Goal: Download file/media

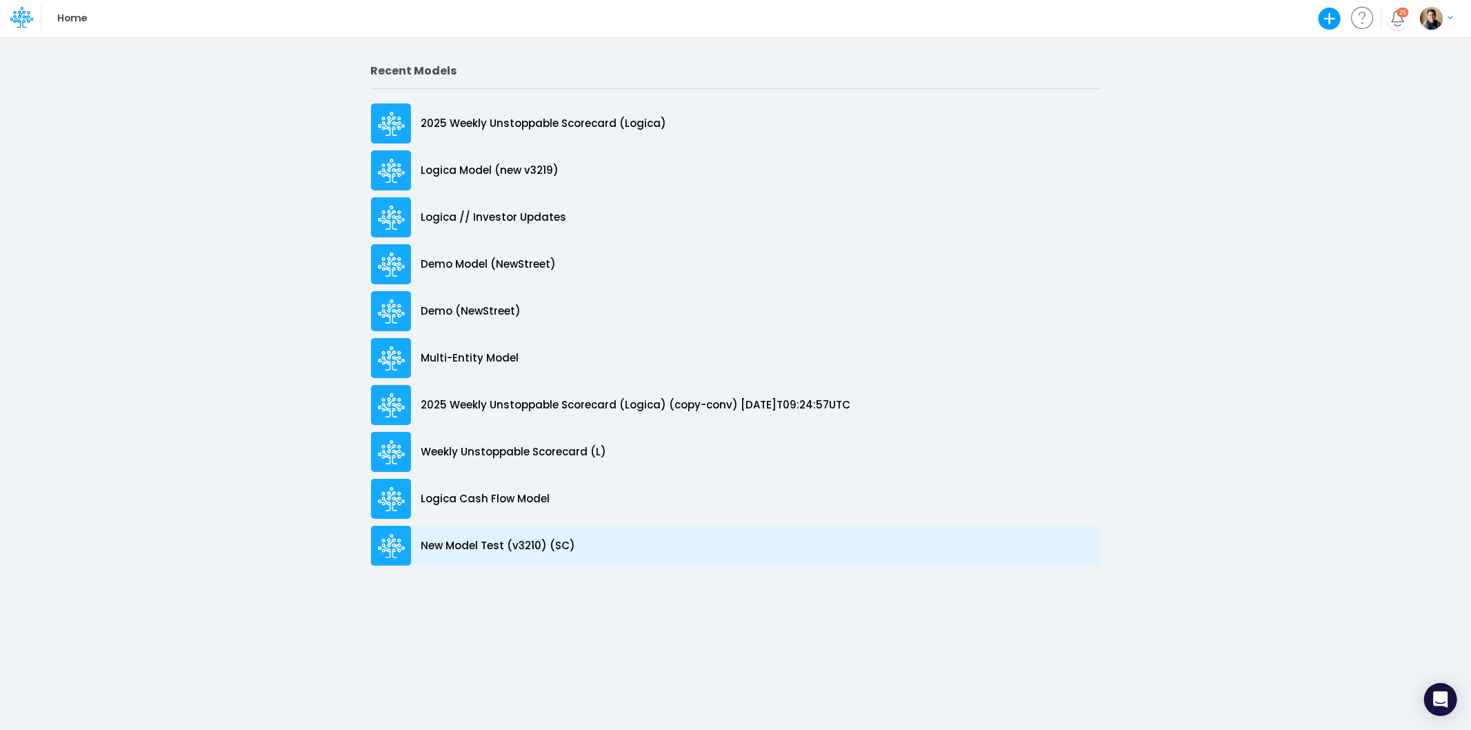
click at [459, 546] on p "New Model Test (v3210) (SC)" at bounding box center [498, 546] width 154 height 16
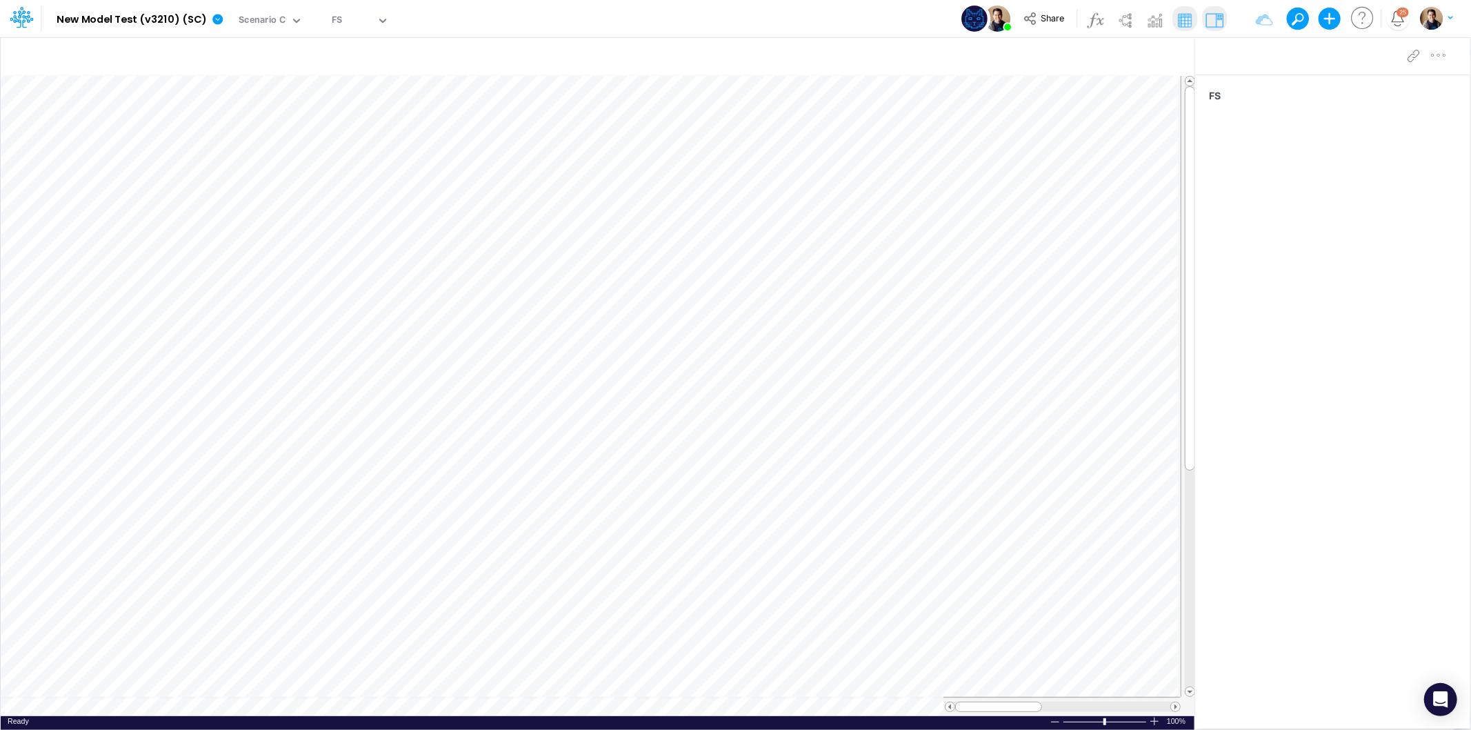
scroll to position [0, 1]
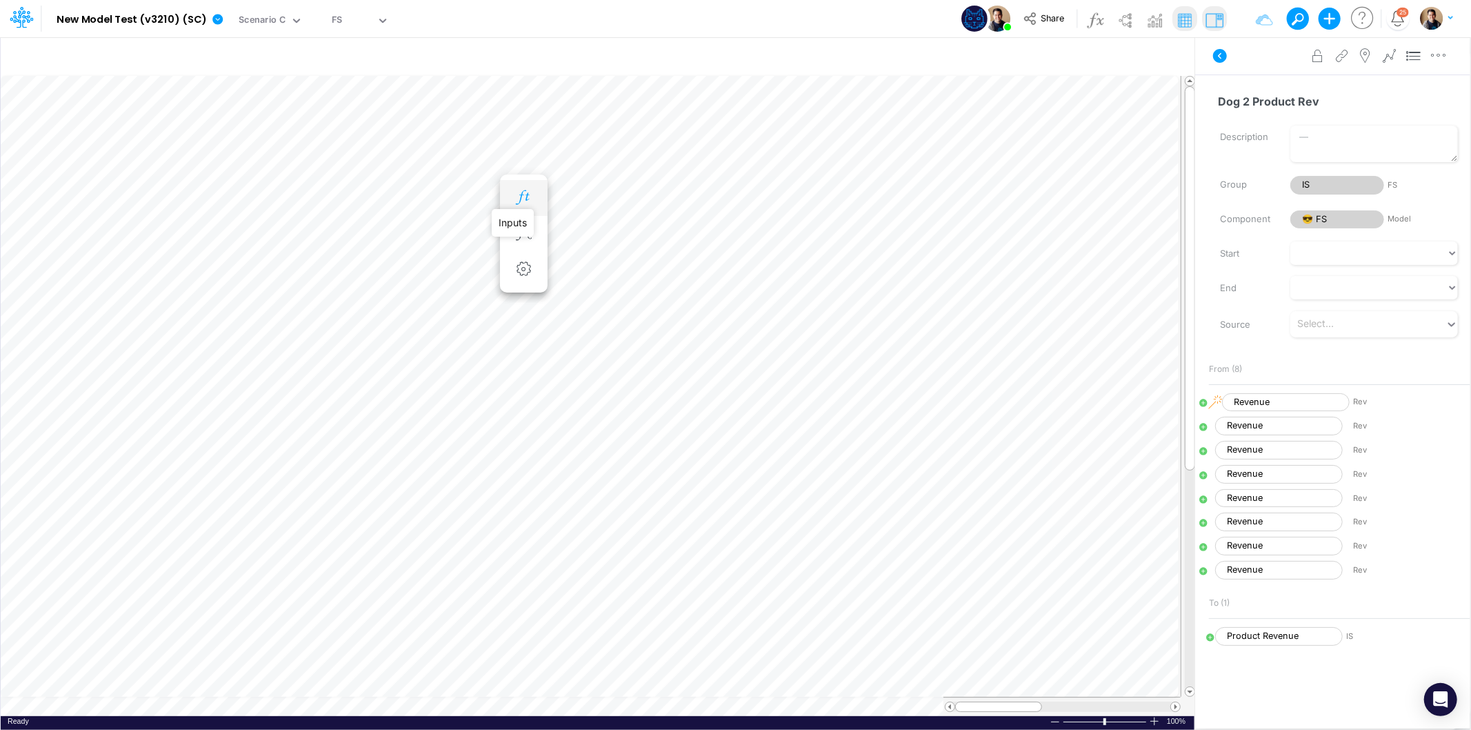
click at [520, 193] on icon "button" at bounding box center [523, 197] width 21 height 14
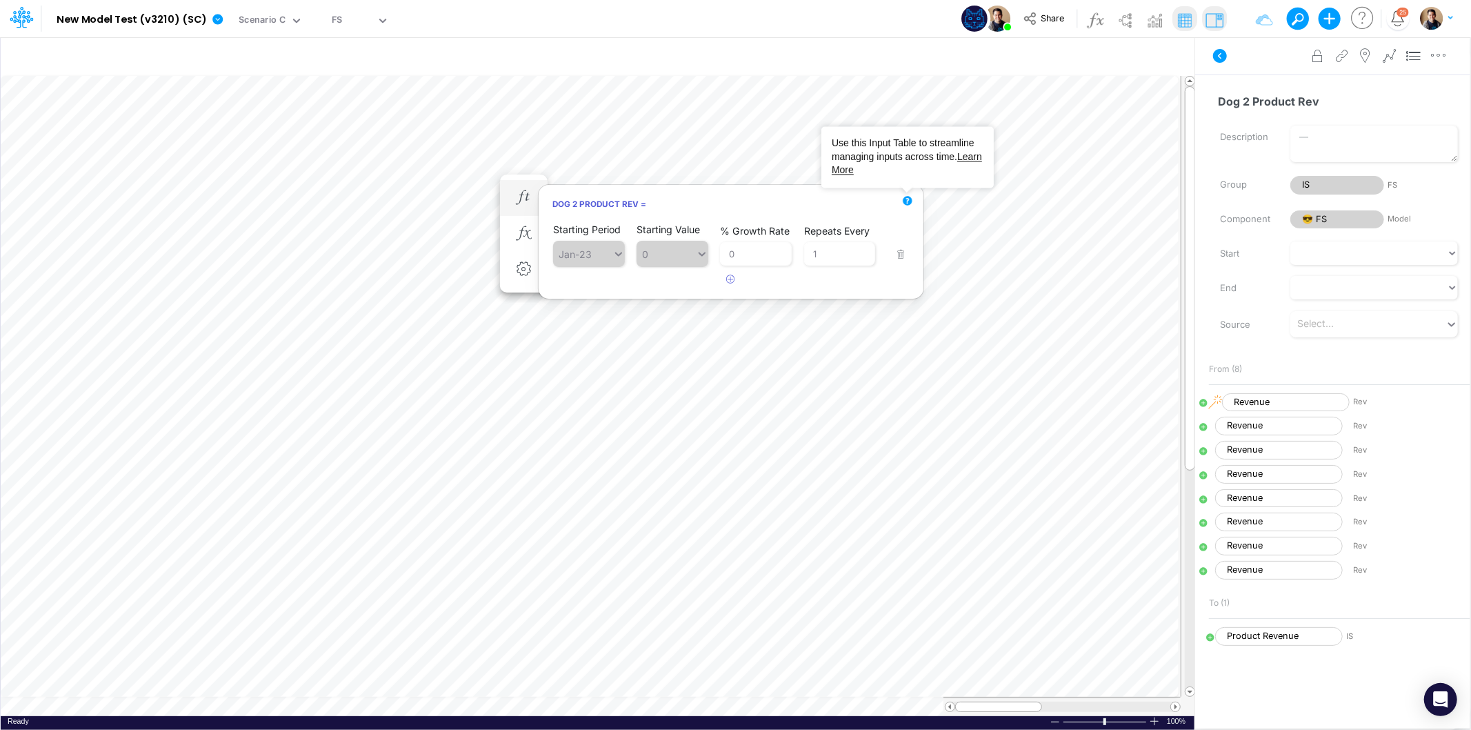
click at [906, 200] on icon "Tooltip anchor" at bounding box center [907, 200] width 9 height 9
click at [906, 199] on circle "Tooltip anchor" at bounding box center [908, 201] width 8 height 8
click at [865, 169] on link "Learn More" at bounding box center [907, 163] width 150 height 25
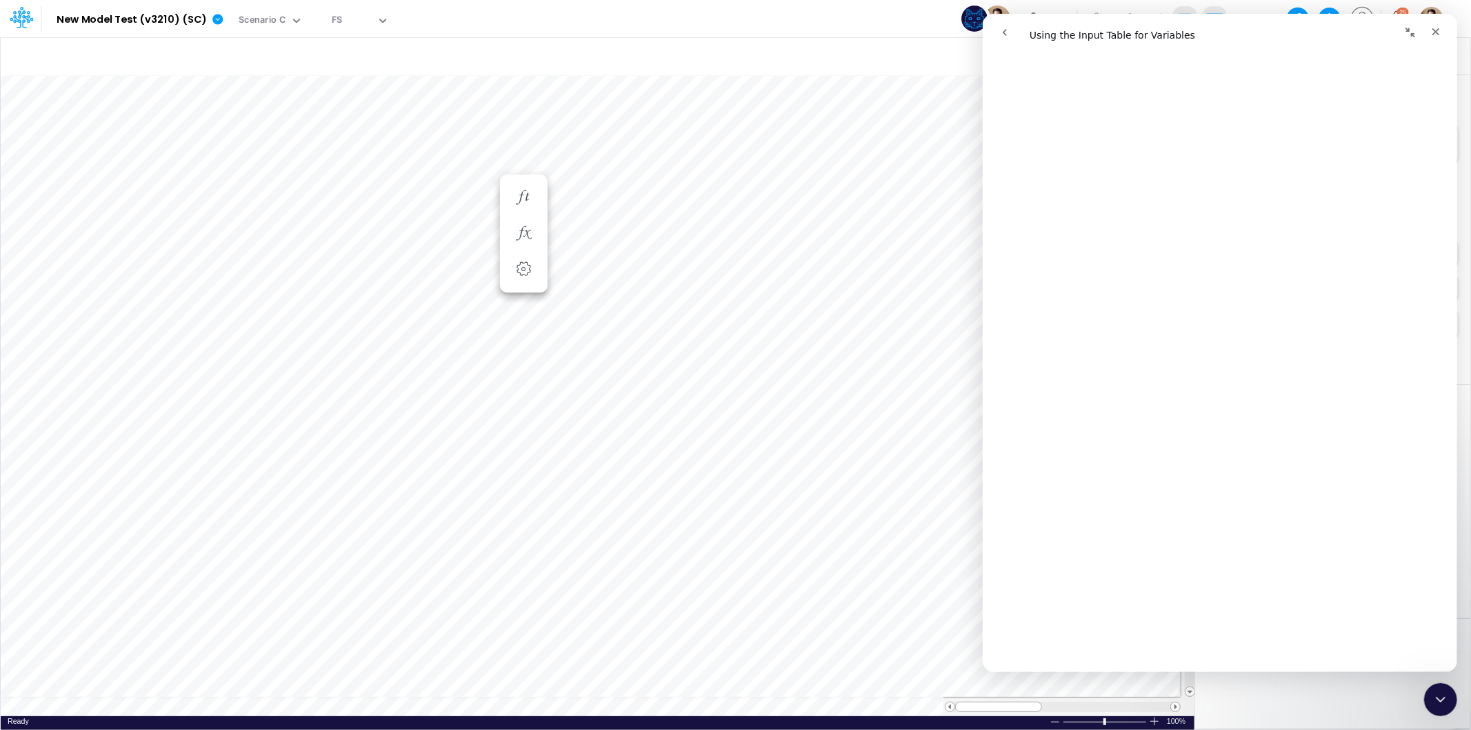
scroll to position [1664, 0]
click at [1449, 692] on div "Close Intercom Messenger" at bounding box center [1438, 697] width 33 height 33
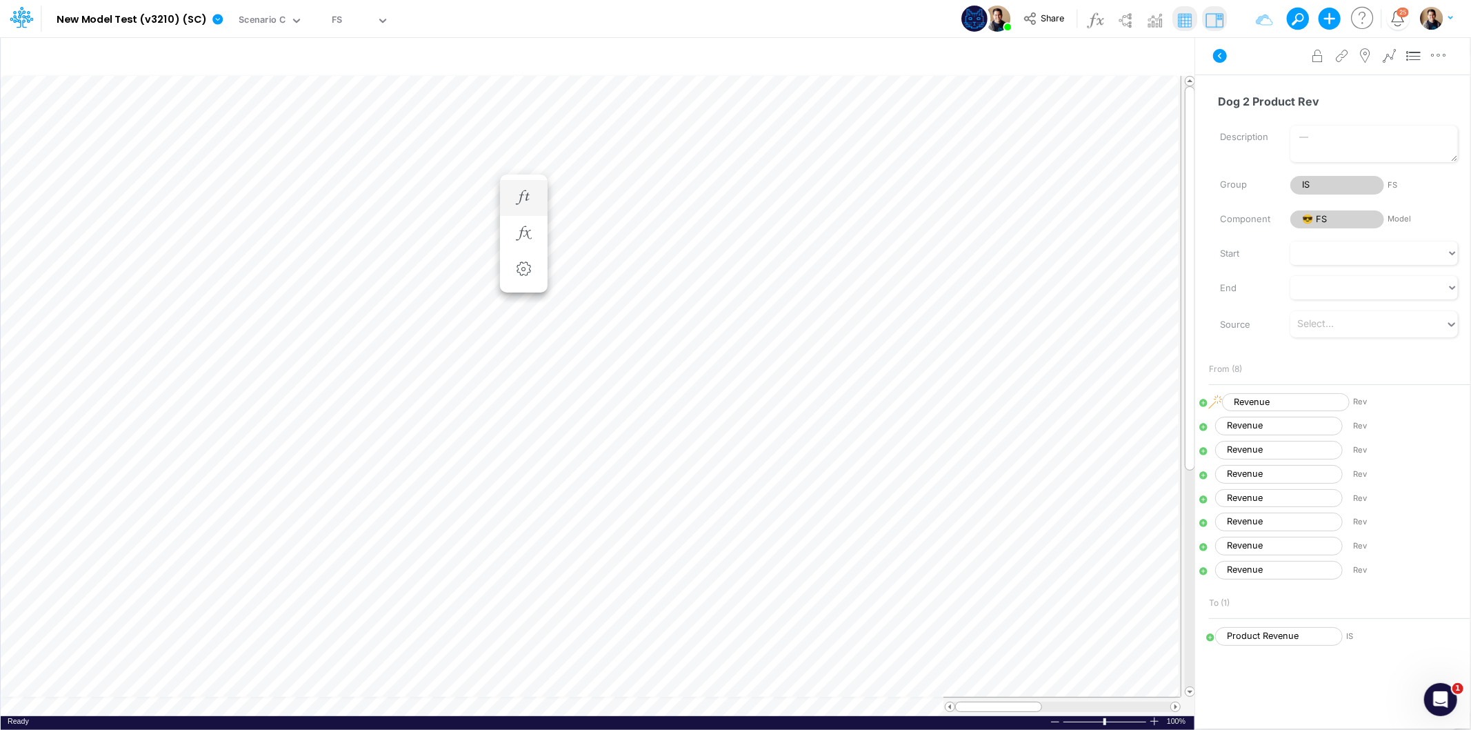
scroll to position [0, 1]
click at [212, 18] on icon at bounding box center [218, 19] width 12 height 12
click at [270, 121] on button "Export" at bounding box center [287, 121] width 148 height 23
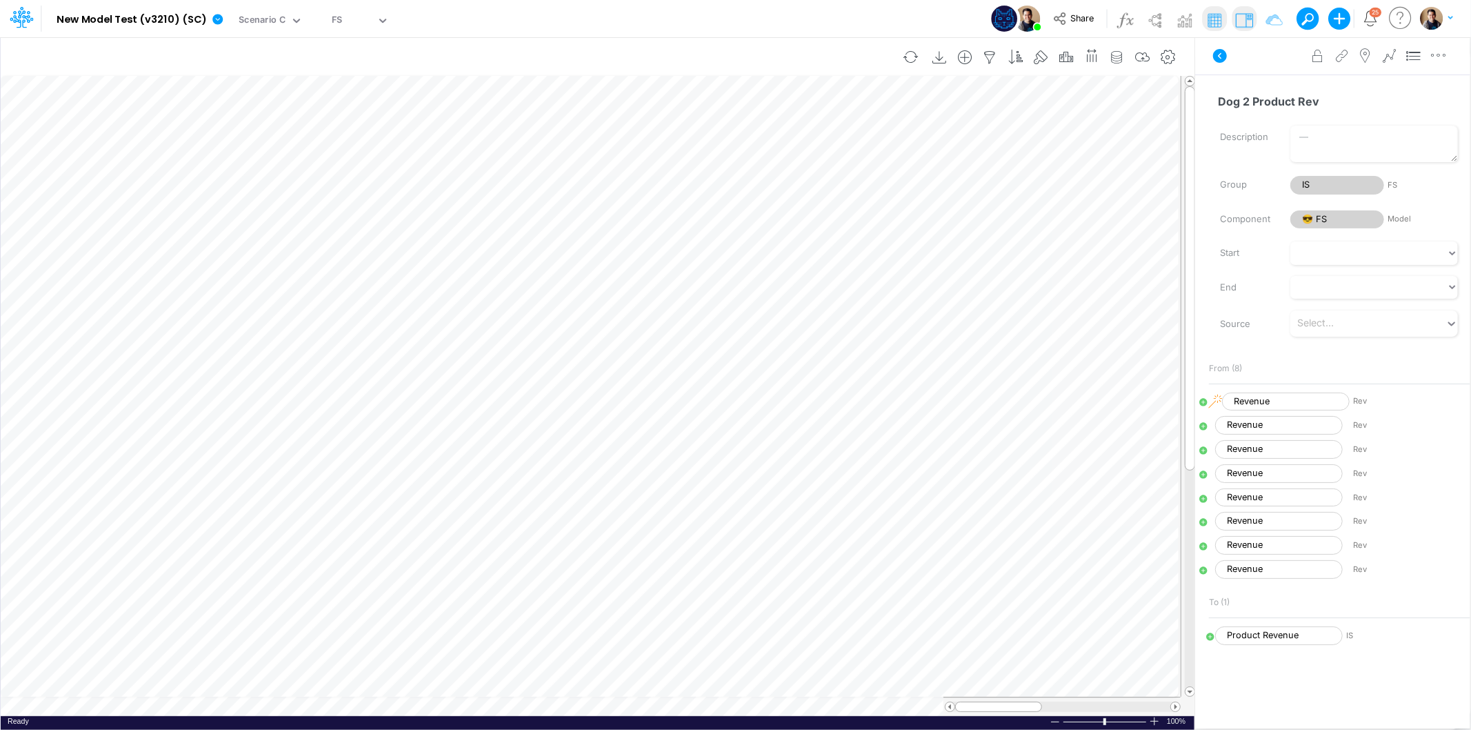
scroll to position [0, 1]
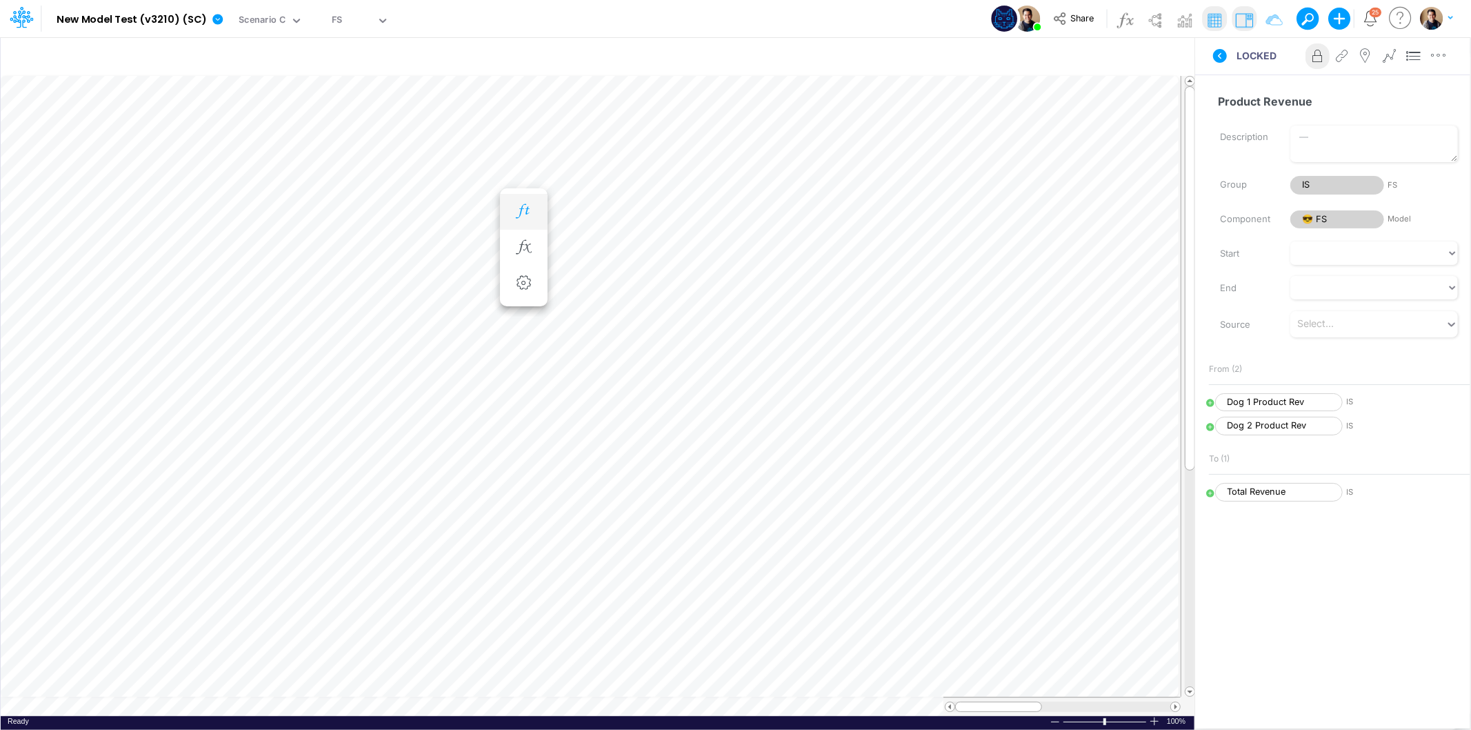
click at [529, 211] on icon "button" at bounding box center [523, 211] width 21 height 14
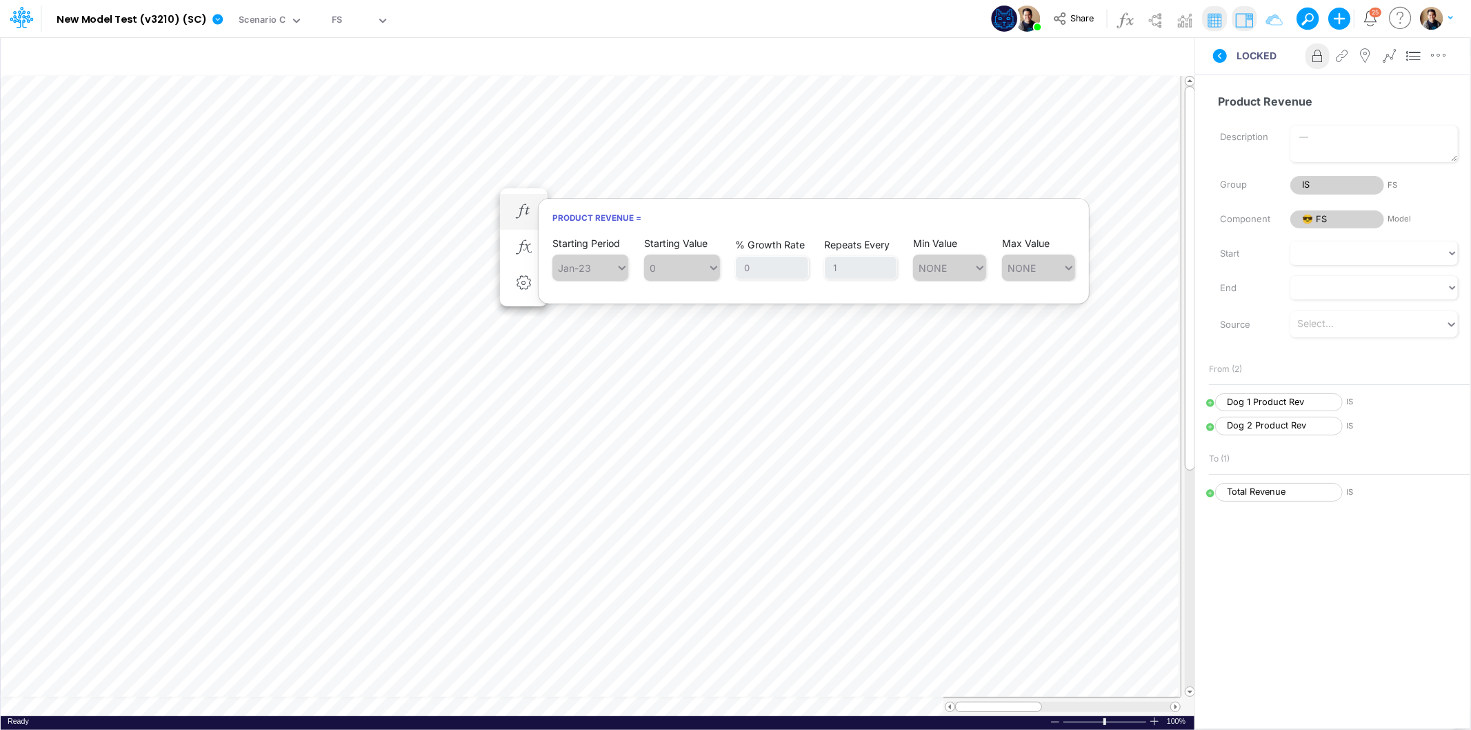
click at [726, 221] on h6 "Product Revenue =" at bounding box center [814, 218] width 550 height 24
click at [526, 248] on icon "button" at bounding box center [523, 247] width 21 height 14
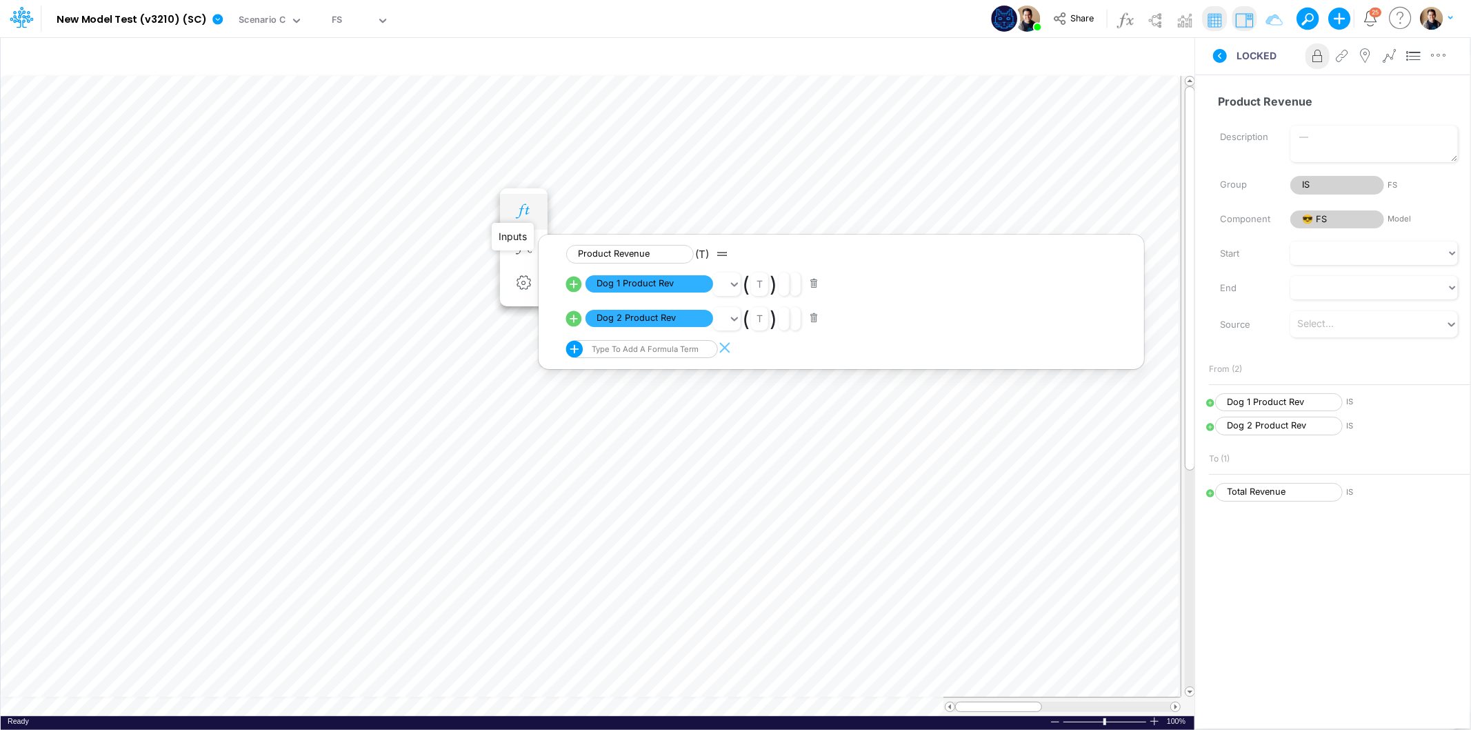
click at [527, 212] on icon "button" at bounding box center [523, 211] width 21 height 14
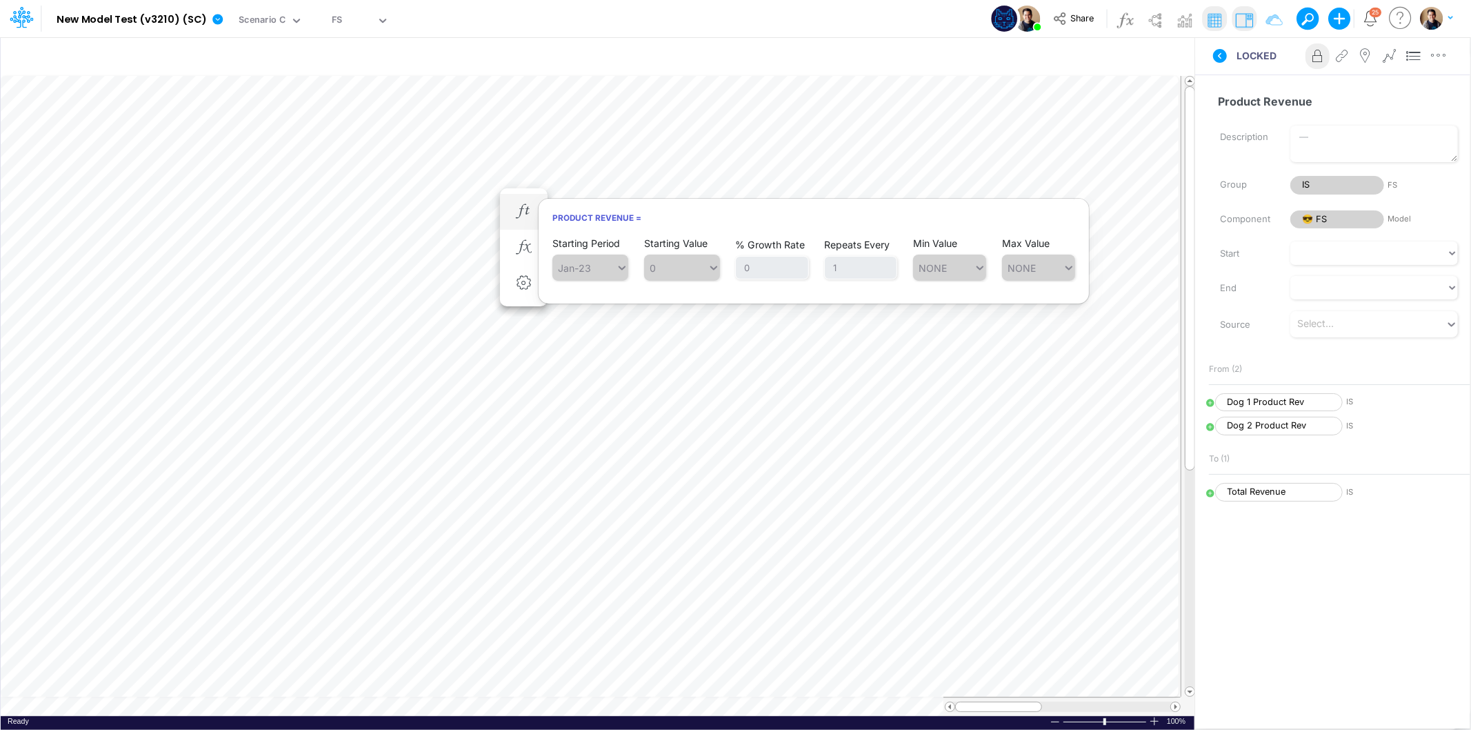
click at [991, 221] on h6 "Product Revenue =" at bounding box center [814, 218] width 550 height 24
click at [217, 19] on icon at bounding box center [217, 19] width 10 height 10
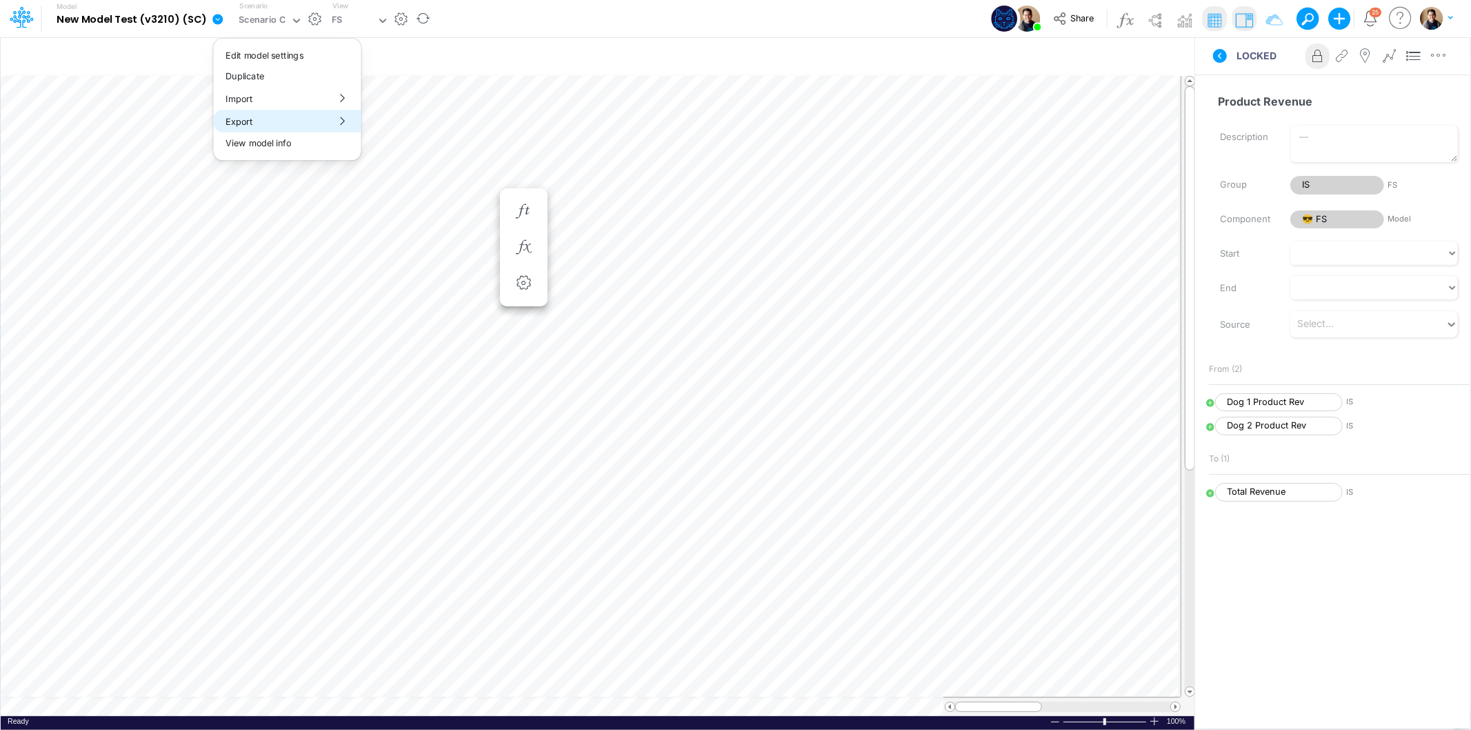
click at [297, 114] on button "Export" at bounding box center [287, 121] width 148 height 23
click at [477, 128] on button "Views" at bounding box center [436, 128] width 148 height 21
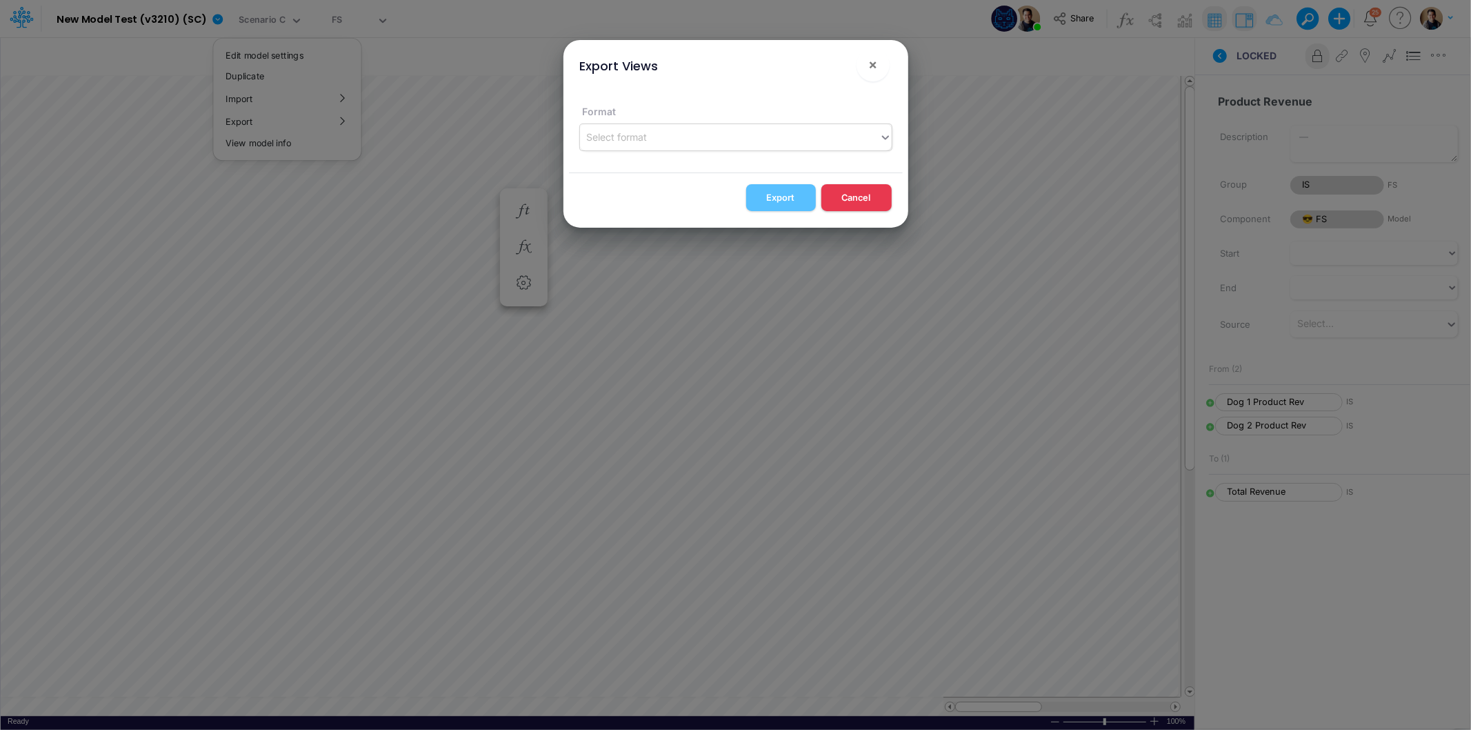
click at [808, 139] on div "Select format" at bounding box center [729, 137] width 299 height 23
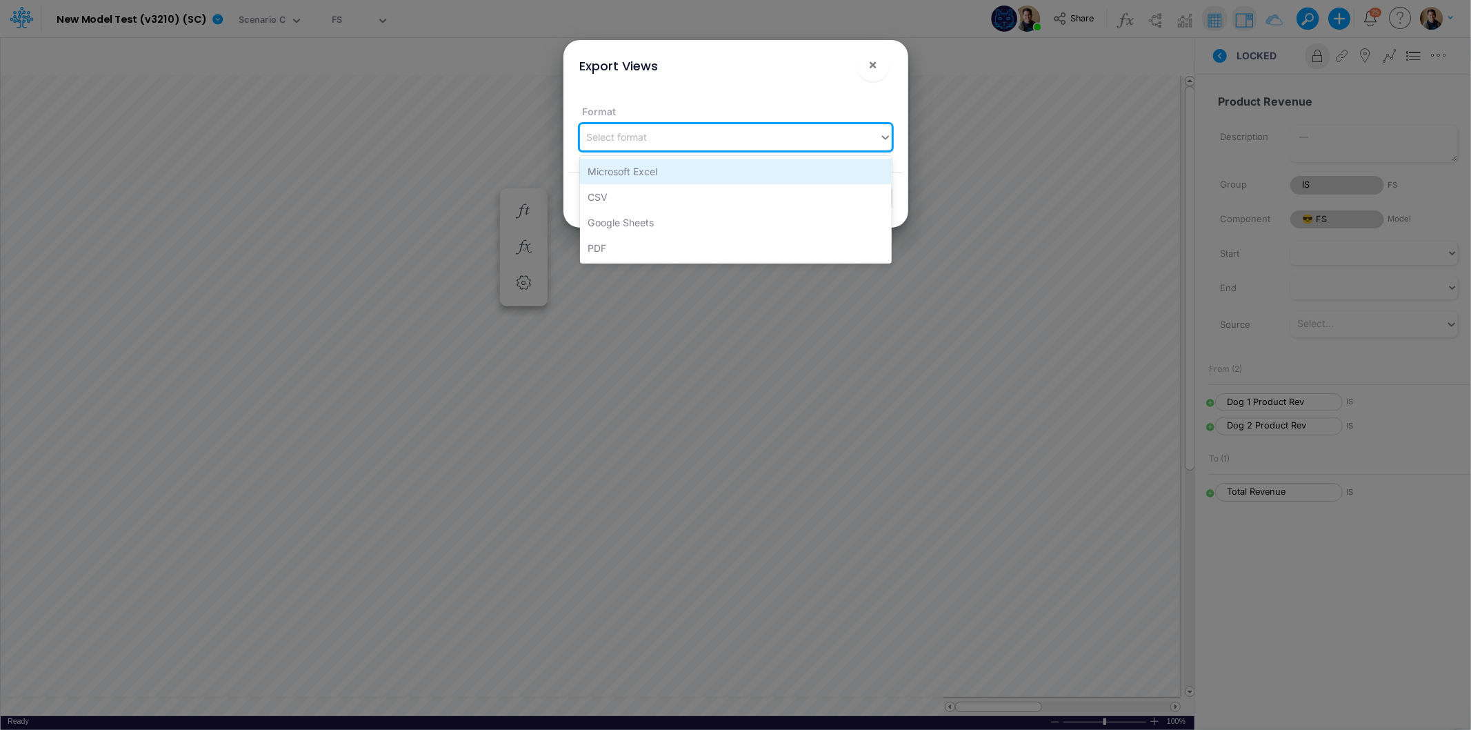
click at [732, 172] on div "Microsoft Excel" at bounding box center [736, 172] width 312 height 26
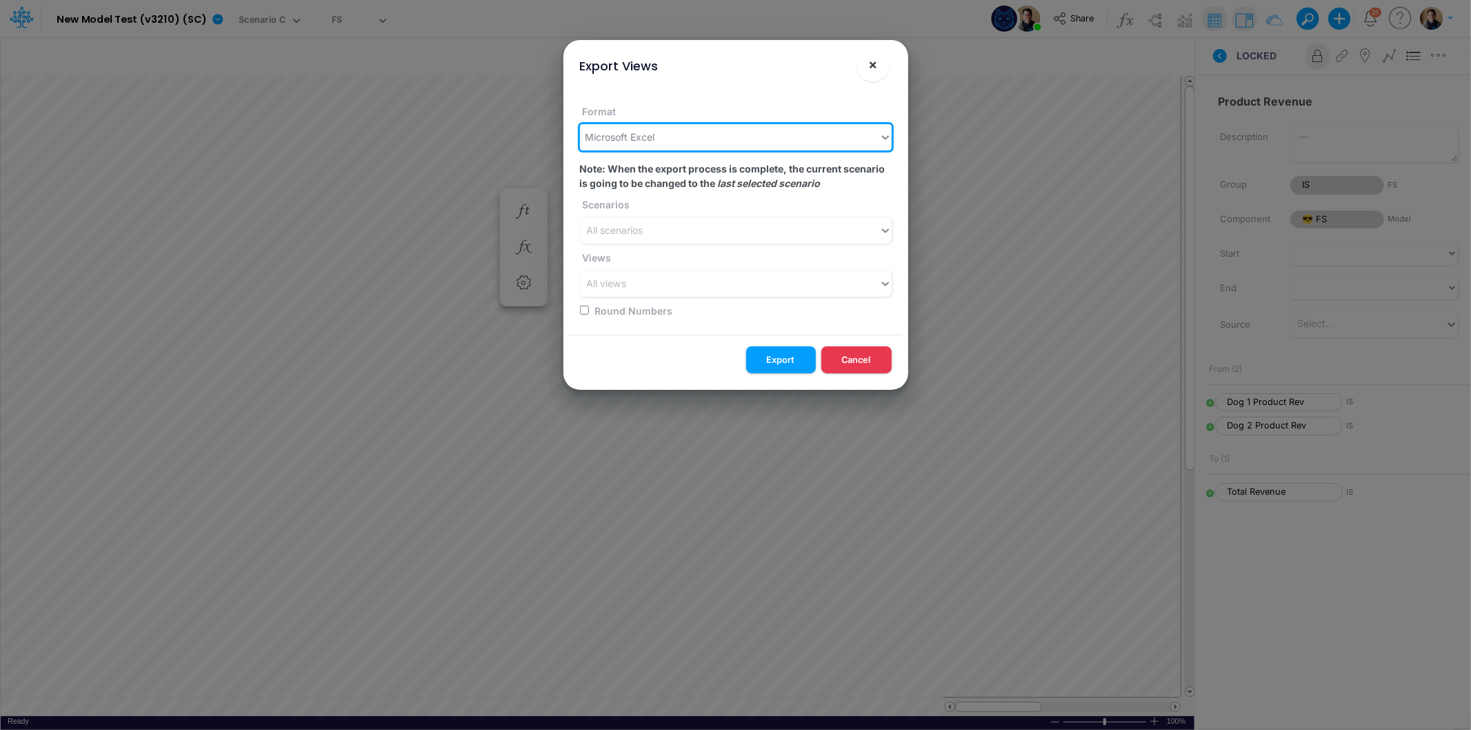
click at [886, 66] on button "×" at bounding box center [873, 64] width 33 height 33
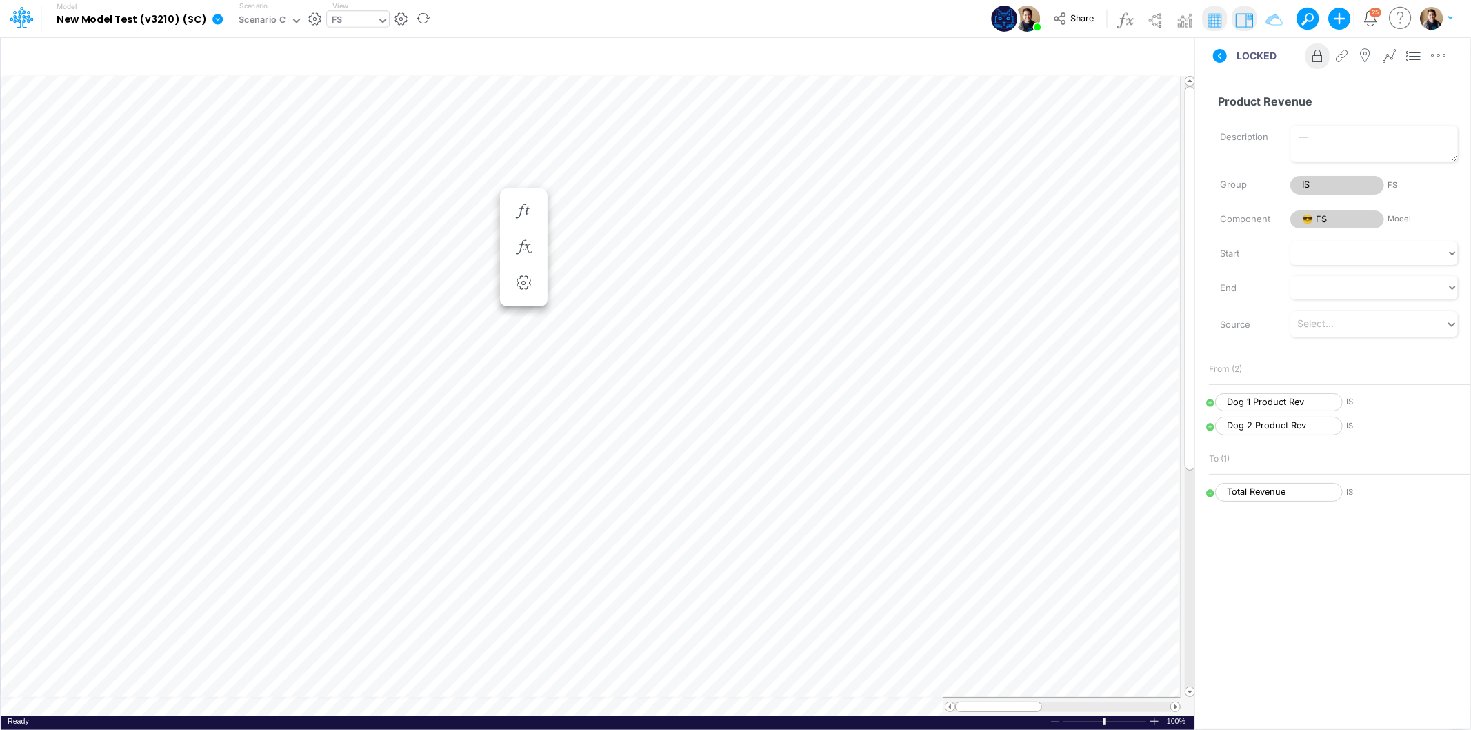
click at [348, 21] on div "FS" at bounding box center [352, 21] width 50 height 21
click at [356, 72] on div "Rev" at bounding box center [420, 68] width 186 height 23
click at [212, 16] on icon at bounding box center [217, 19] width 10 height 10
click at [294, 114] on button "Export" at bounding box center [287, 121] width 148 height 23
click at [454, 128] on button "Views" at bounding box center [436, 128] width 148 height 21
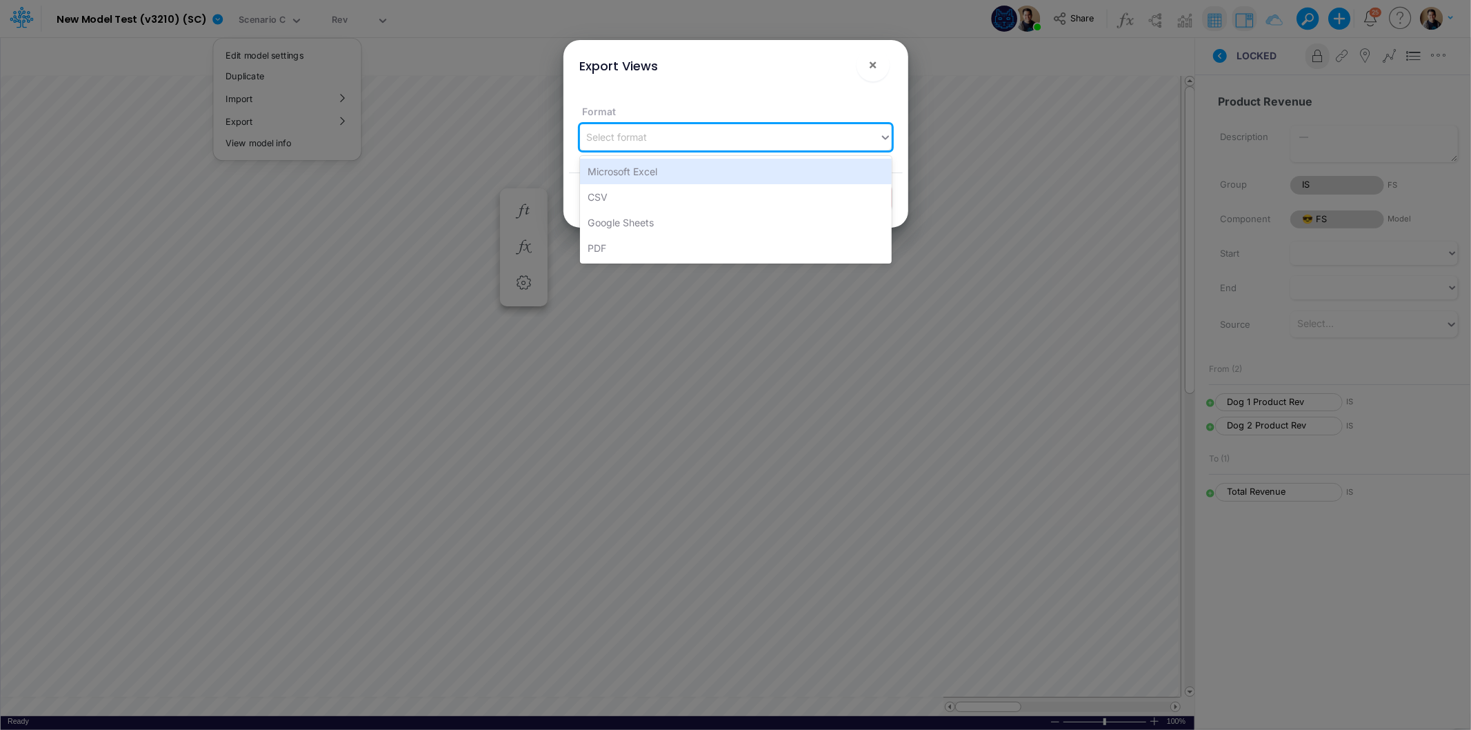
click at [779, 139] on div "Select format" at bounding box center [729, 137] width 299 height 23
click at [732, 166] on div "Microsoft Excel" at bounding box center [736, 172] width 312 height 26
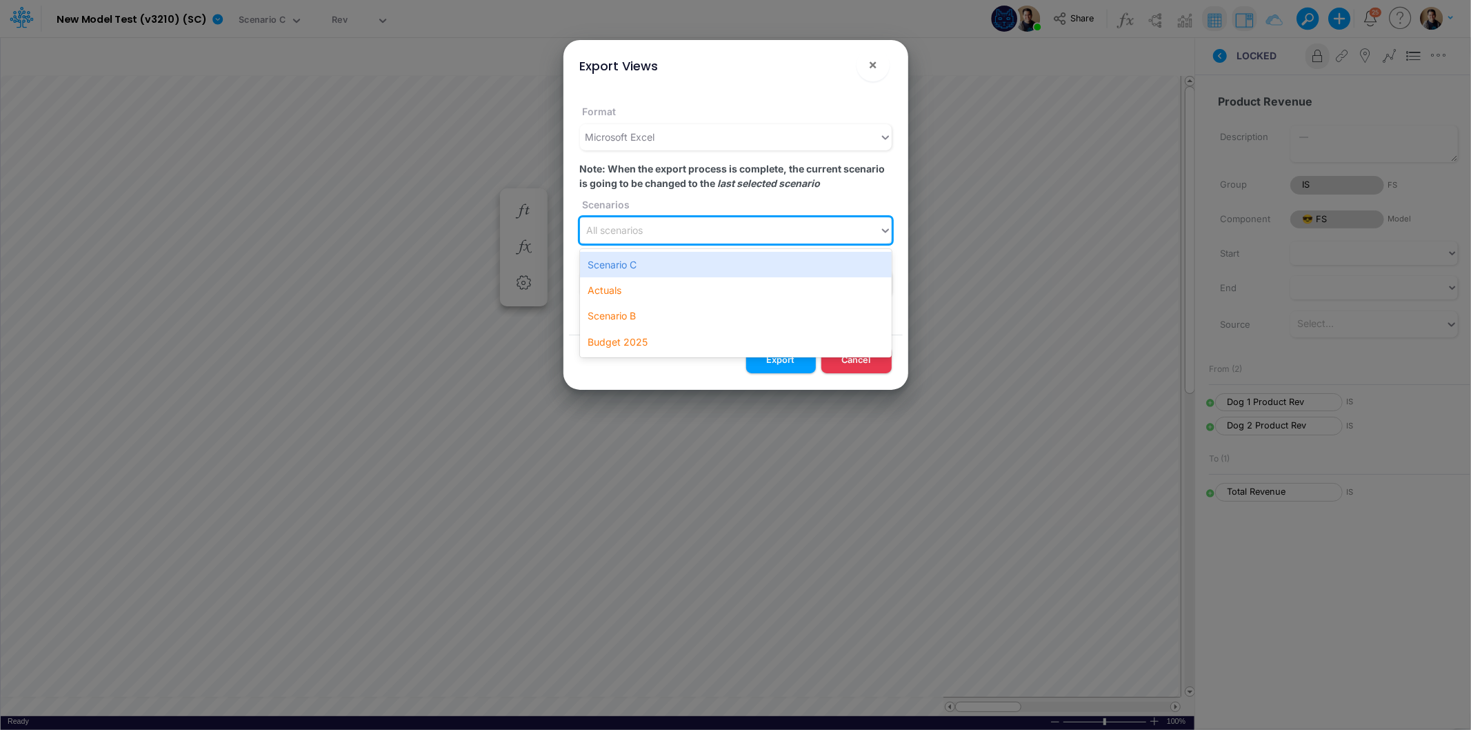
click at [732, 228] on div "All scenarios" at bounding box center [729, 230] width 299 height 23
click at [732, 226] on div "All scenarios" at bounding box center [729, 230] width 299 height 23
click at [738, 260] on div "Scenario C" at bounding box center [736, 265] width 312 height 26
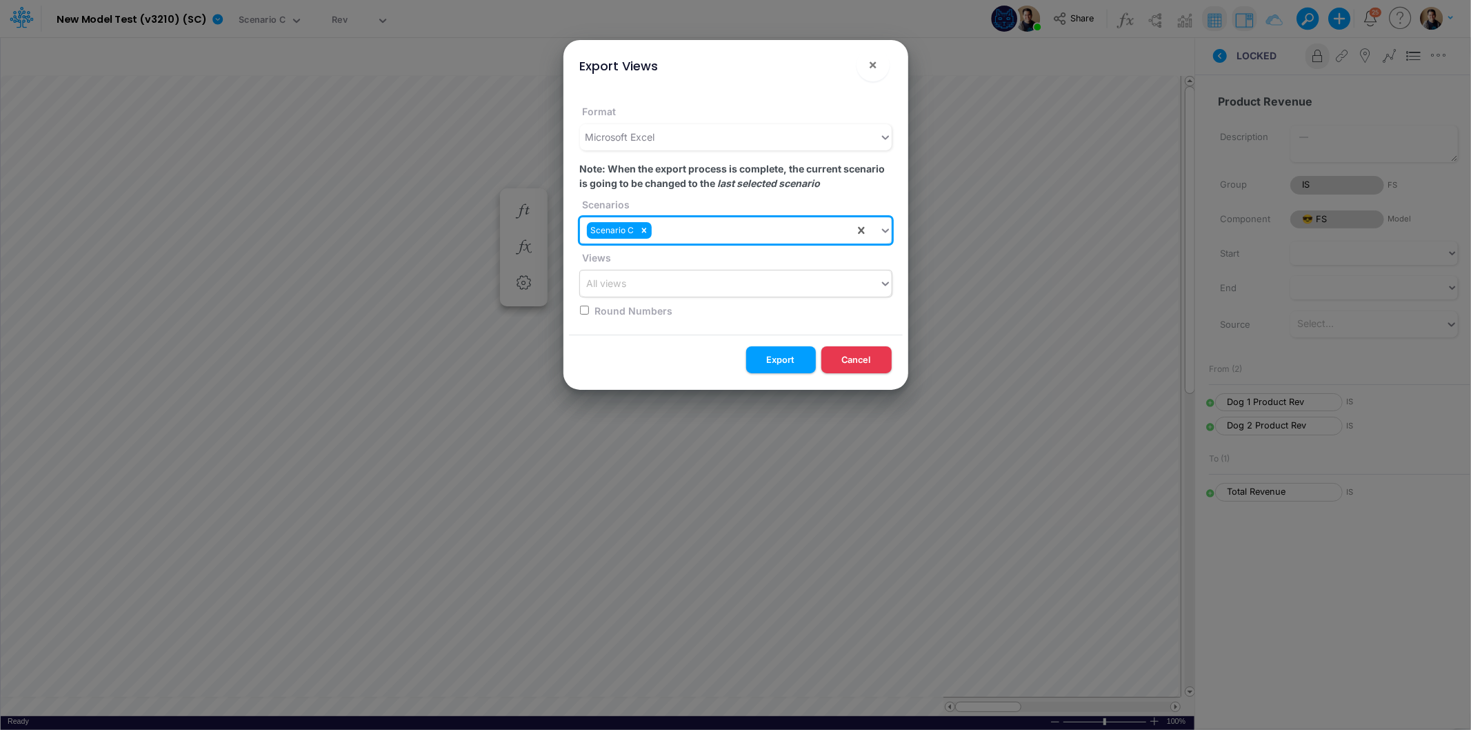
click at [740, 281] on div "All views" at bounding box center [729, 283] width 299 height 23
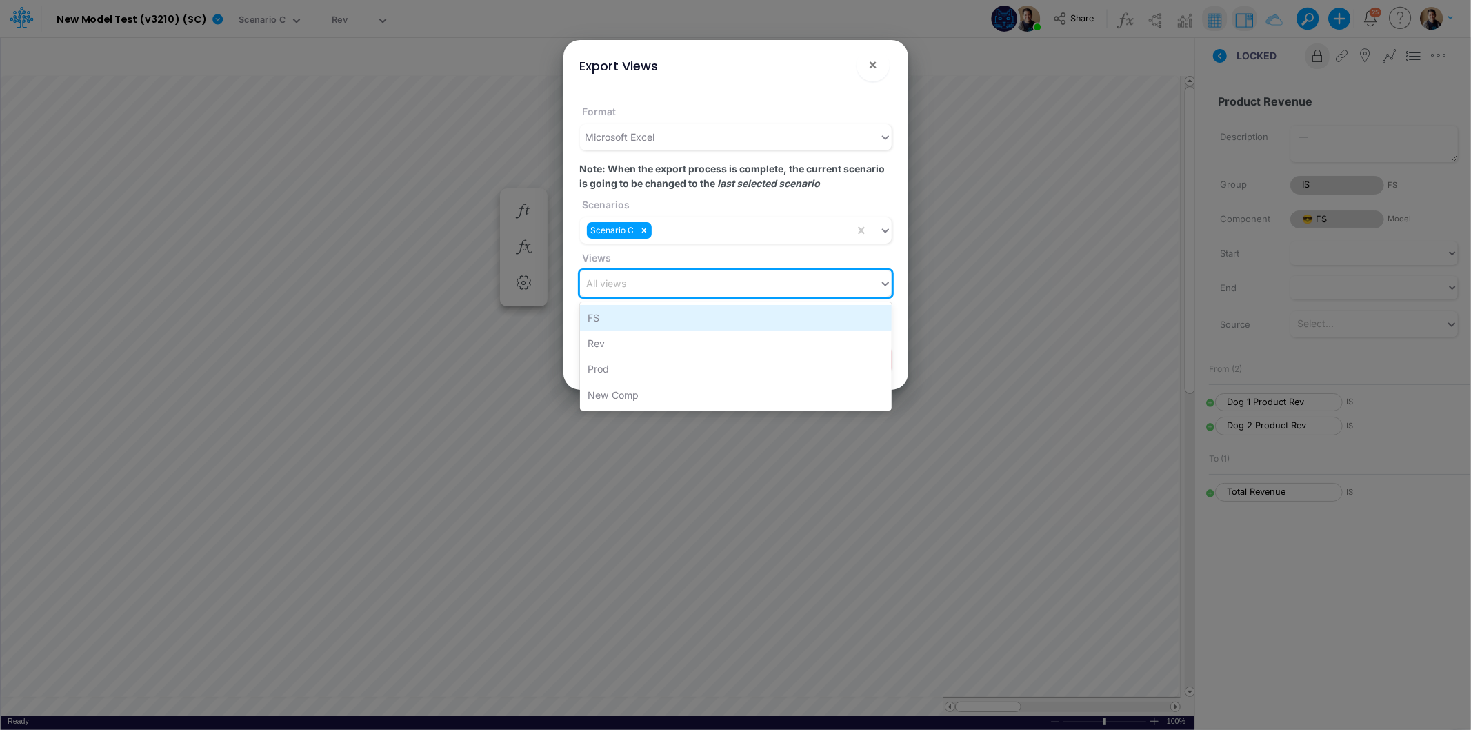
click at [735, 324] on div "FS" at bounding box center [736, 318] width 312 height 26
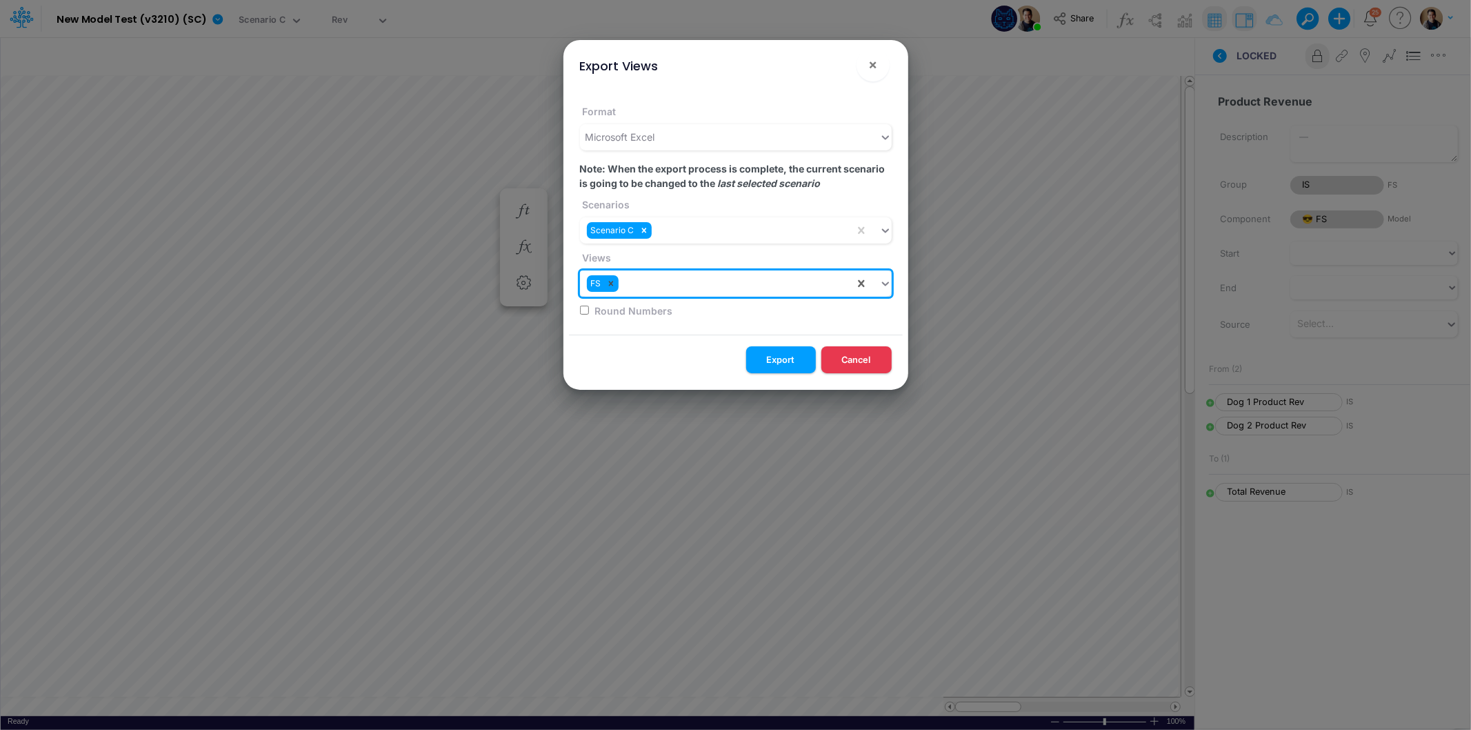
click at [612, 283] on icon at bounding box center [611, 284] width 10 height 10
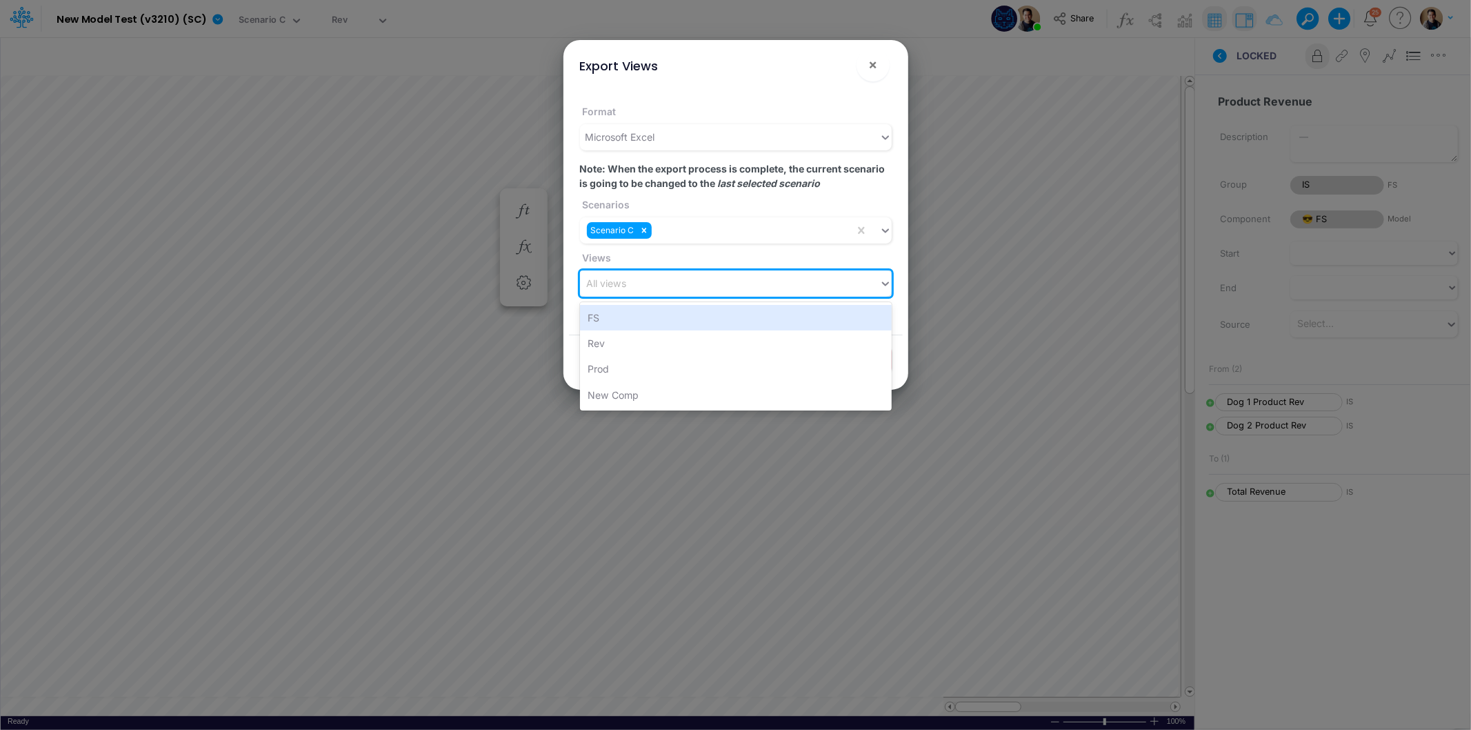
click at [621, 287] on div "All views" at bounding box center [607, 284] width 40 height 14
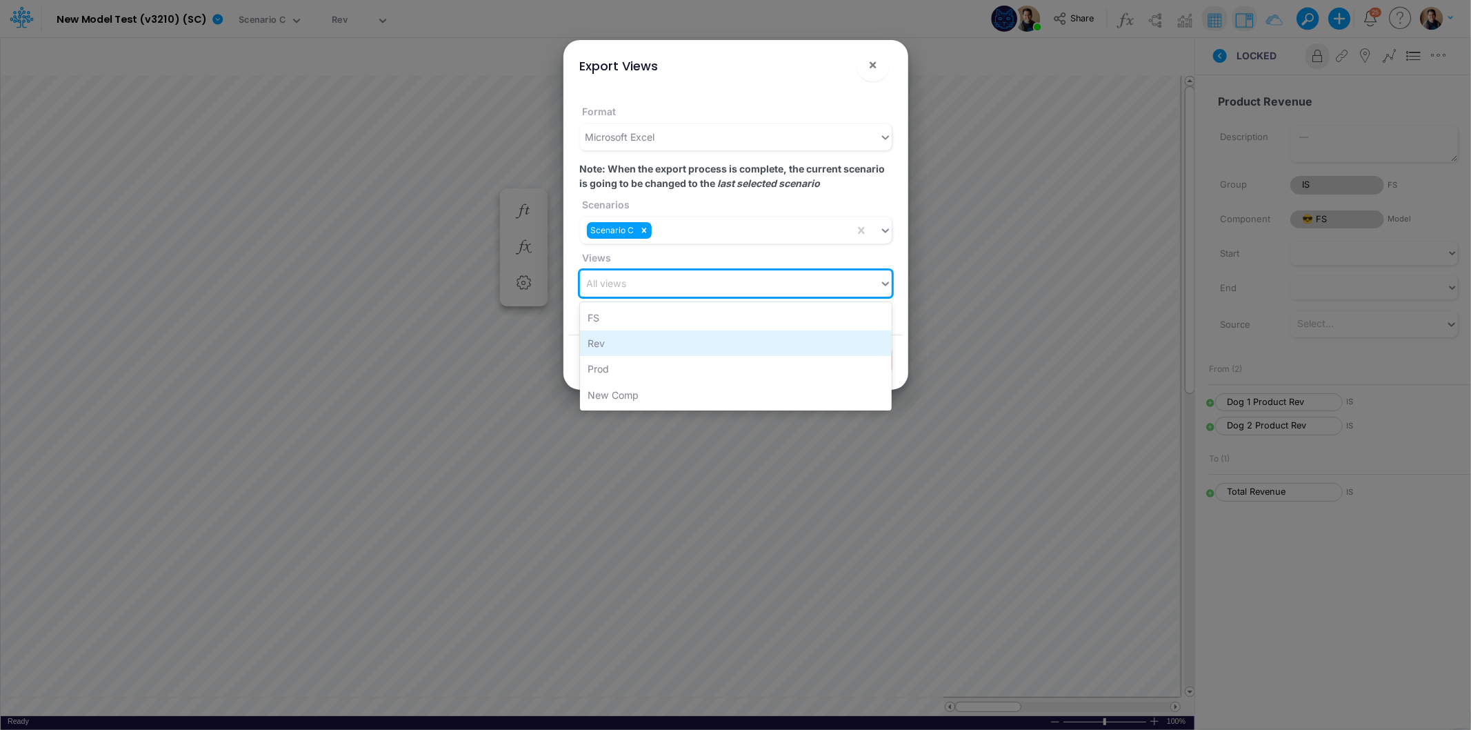
click at [644, 343] on div "Rev" at bounding box center [736, 343] width 312 height 26
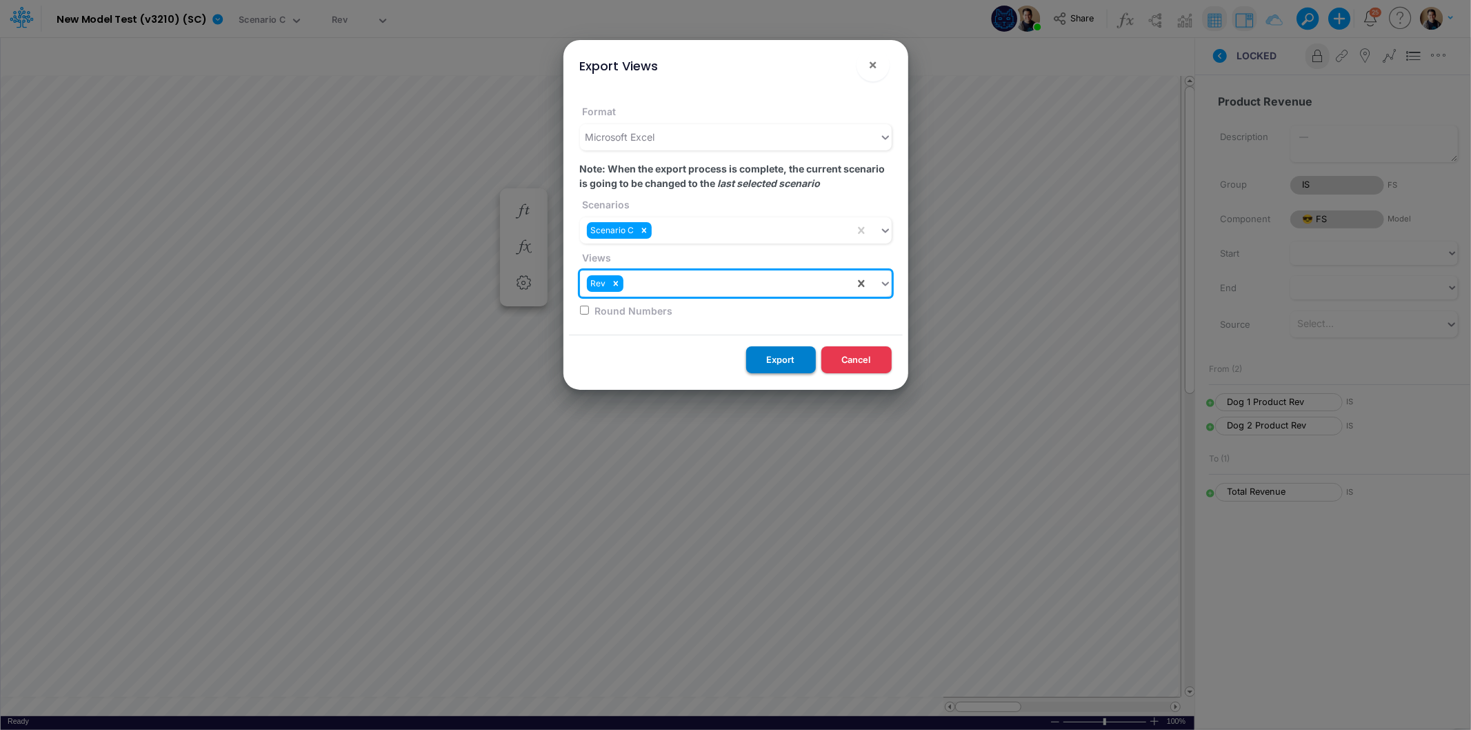
click at [769, 360] on button "Export" at bounding box center [781, 359] width 70 height 27
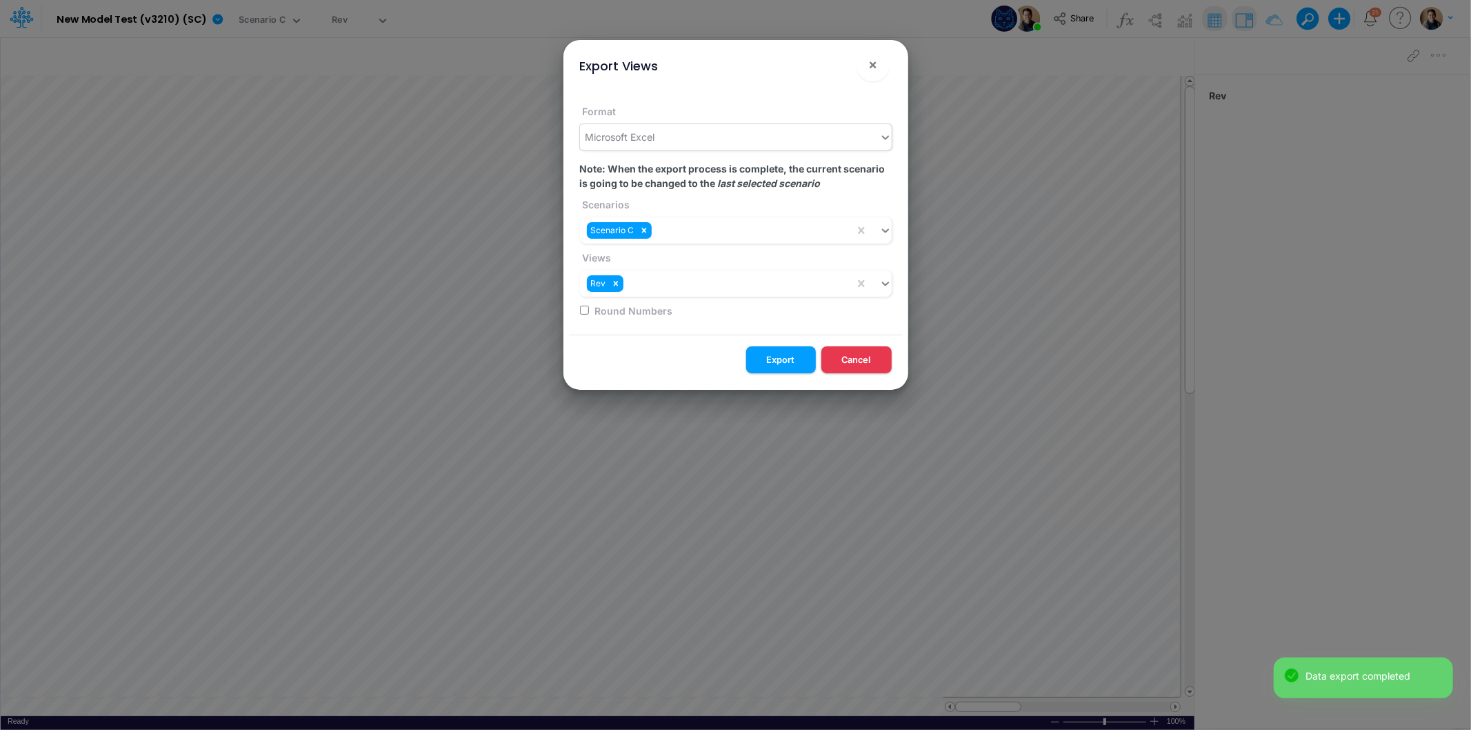
click at [721, 133] on div "Microsoft Excel" at bounding box center [729, 137] width 299 height 23
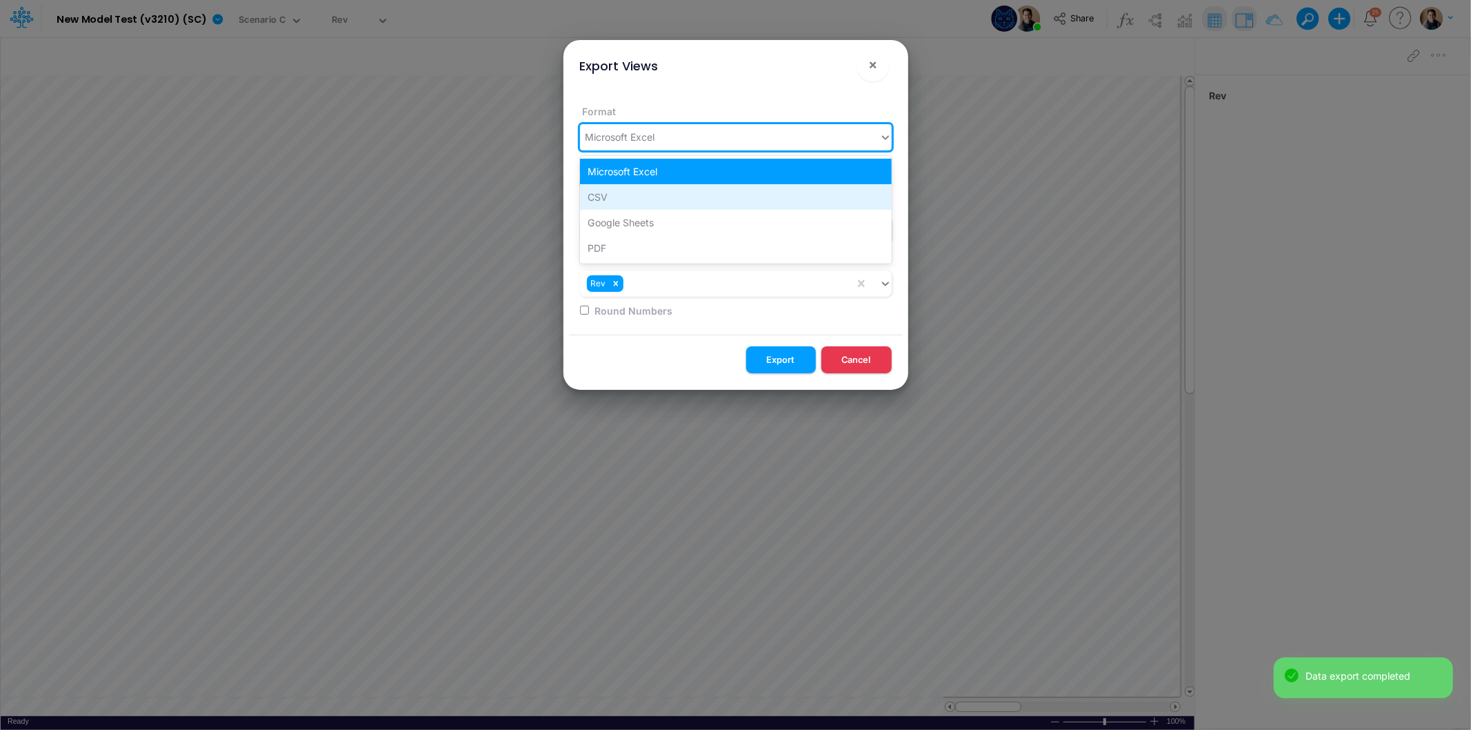
click at [715, 200] on div "CSV" at bounding box center [736, 197] width 312 height 26
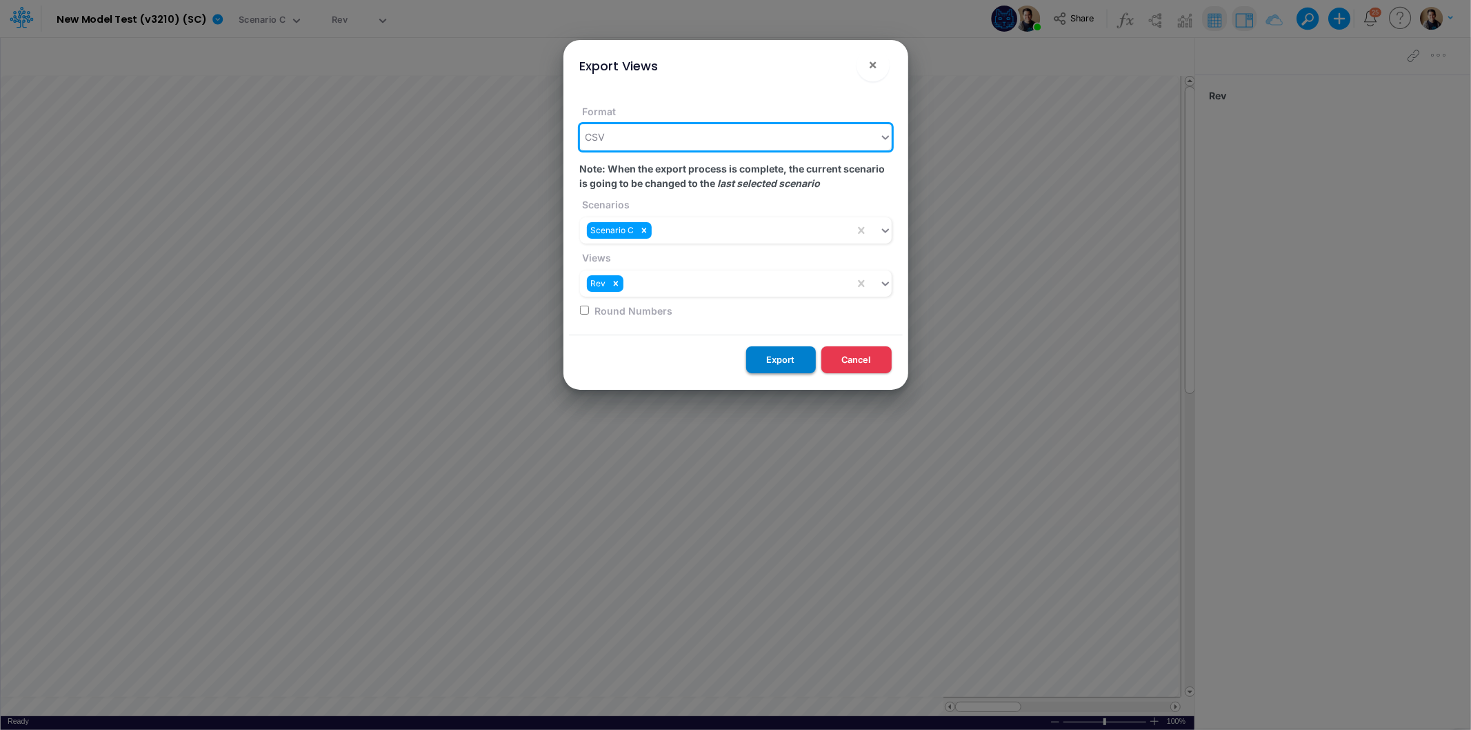
click at [771, 359] on button "Export" at bounding box center [781, 359] width 70 height 27
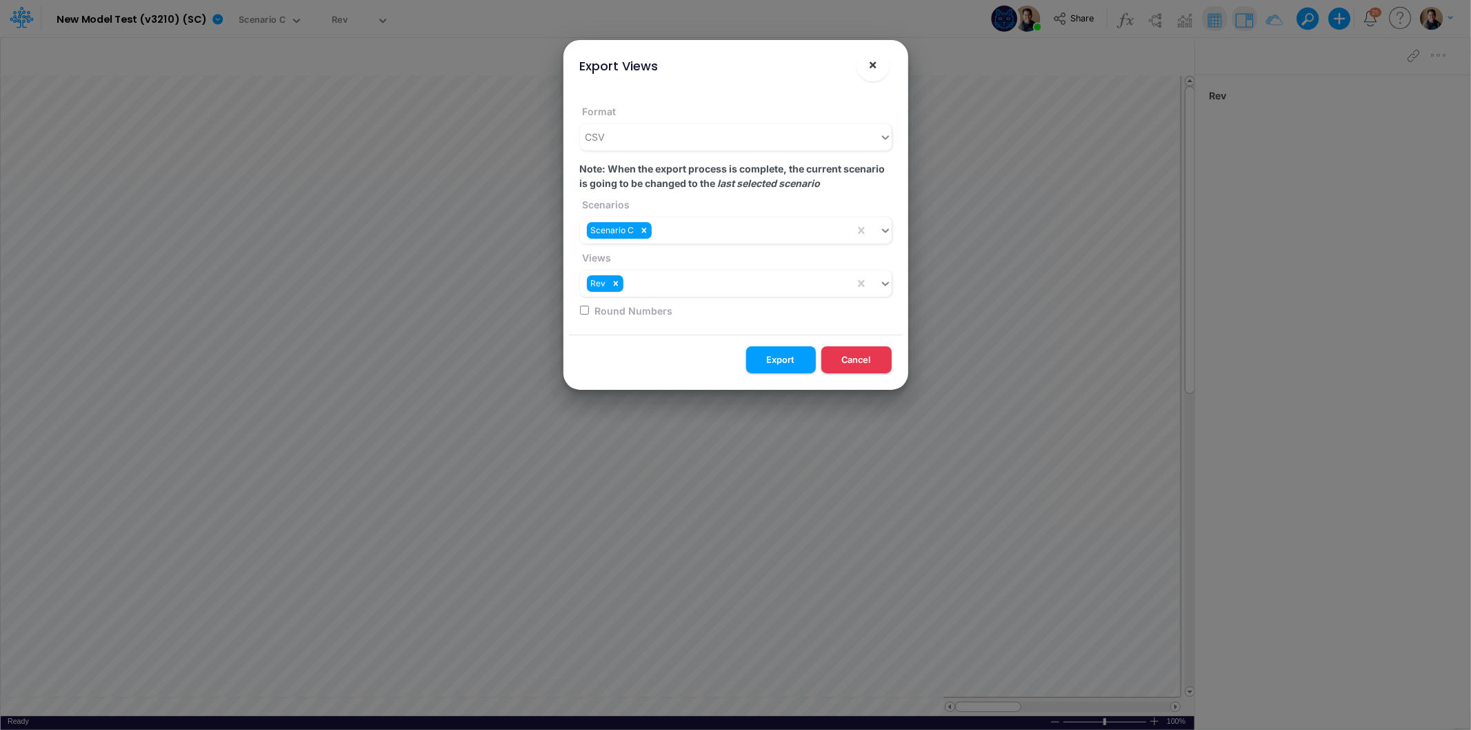
click at [872, 61] on span "×" at bounding box center [872, 64] width 9 height 17
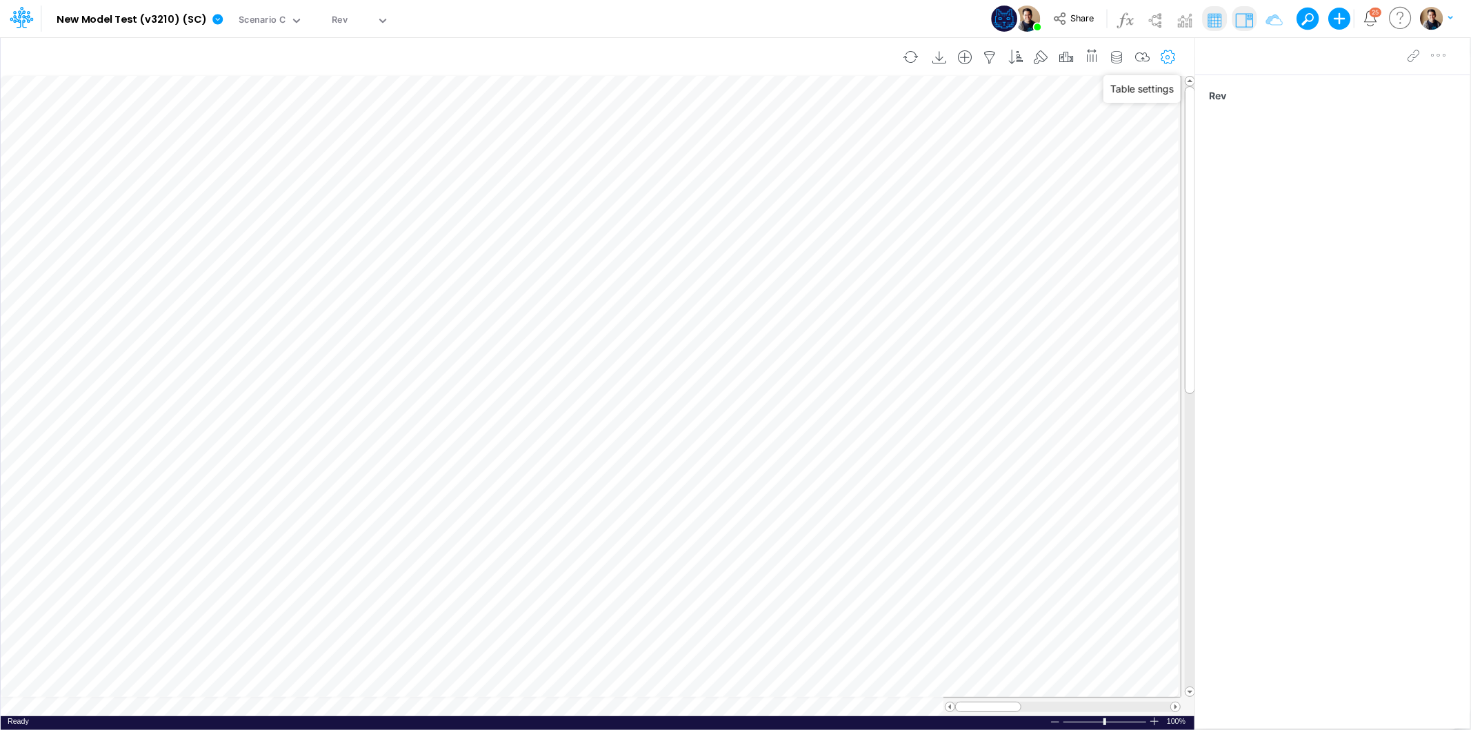
click at [1168, 56] on icon "button" at bounding box center [1168, 57] width 21 height 14
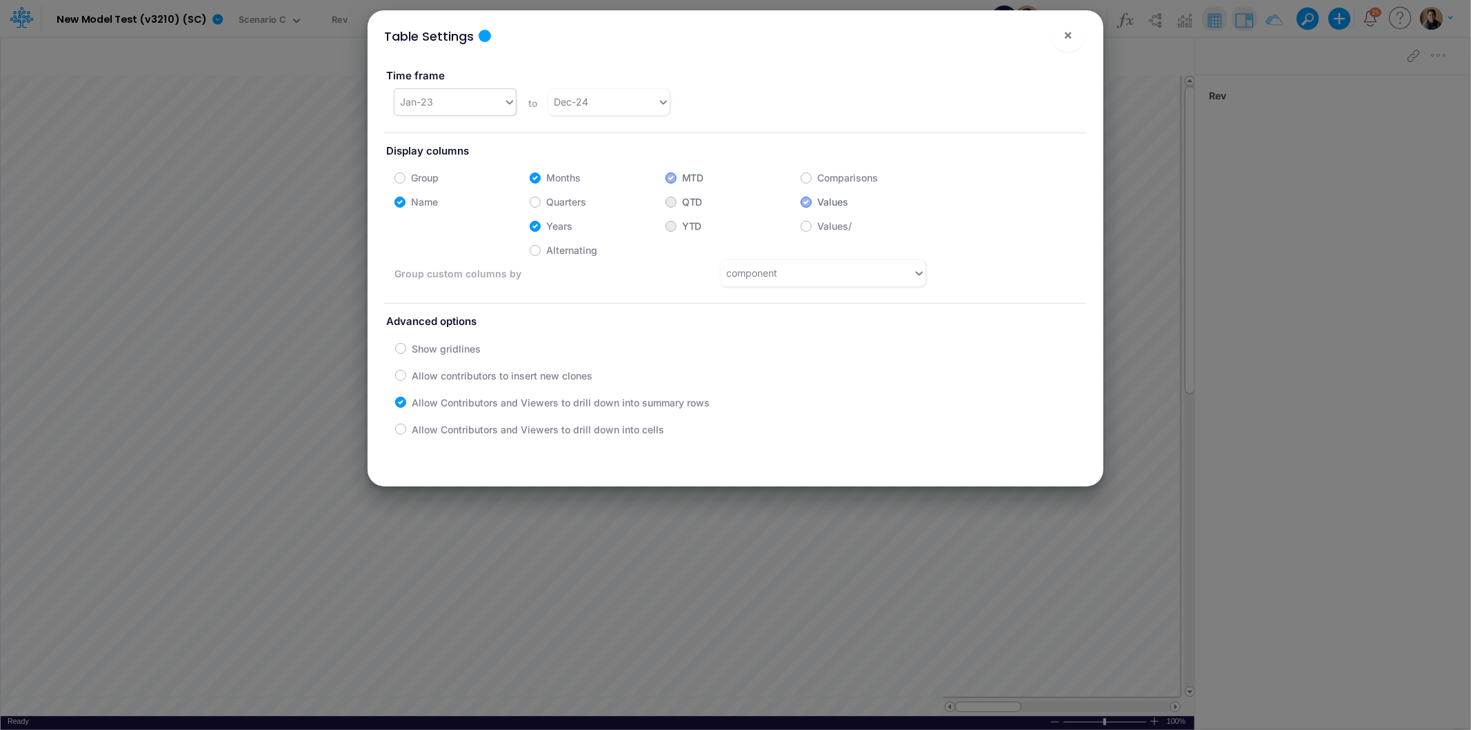
click at [464, 94] on div "Jan-23" at bounding box center [449, 101] width 109 height 23
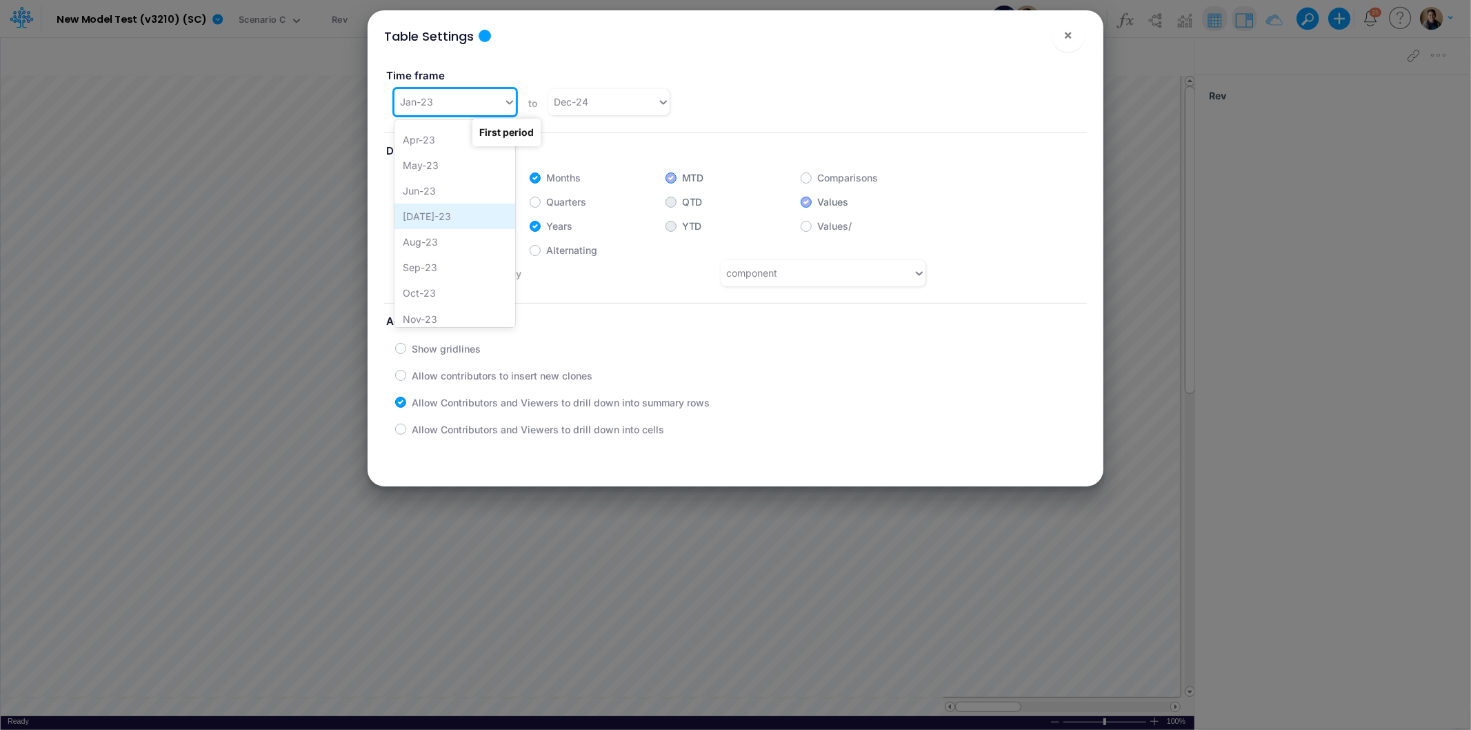
scroll to position [153, 0]
click at [450, 285] on div "Jan-24" at bounding box center [455, 290] width 120 height 26
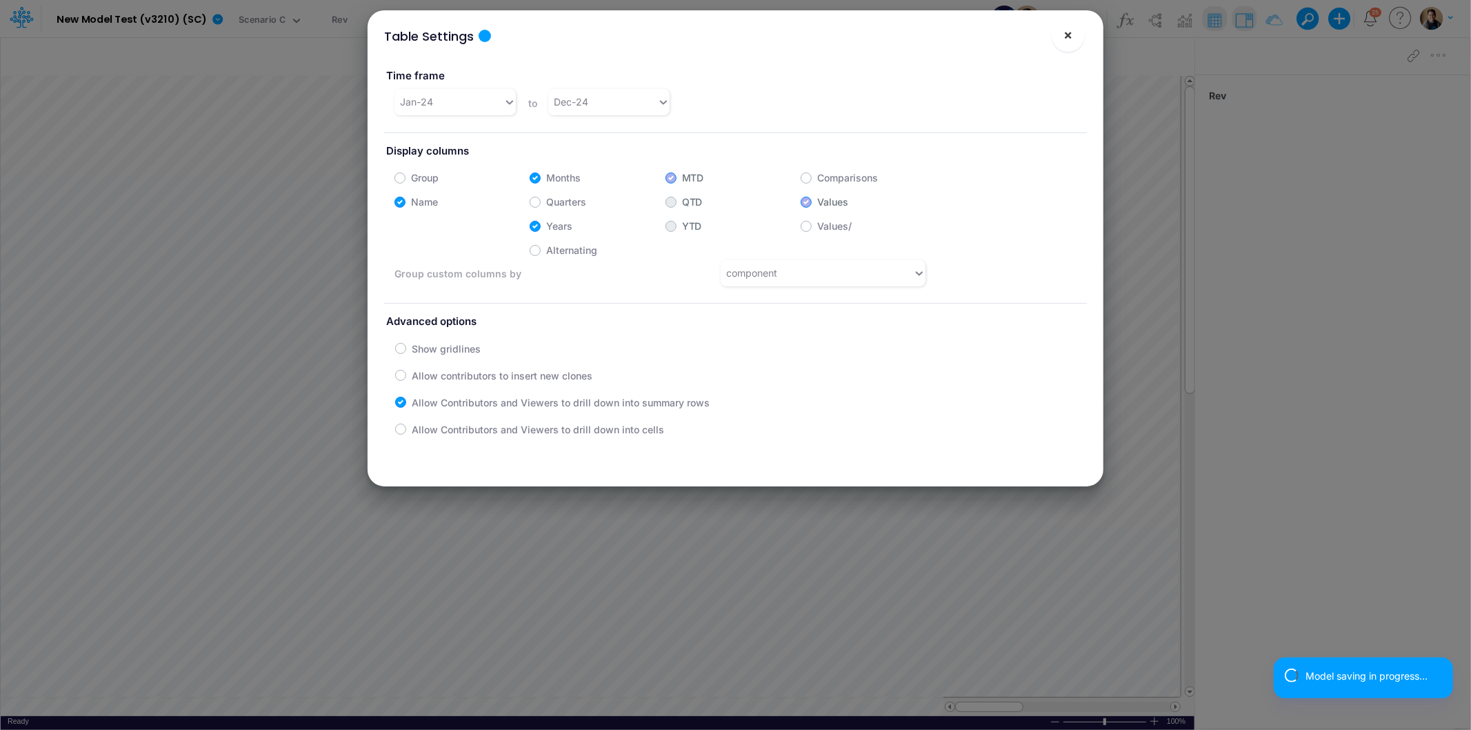
click at [1066, 30] on span "×" at bounding box center [1068, 34] width 9 height 17
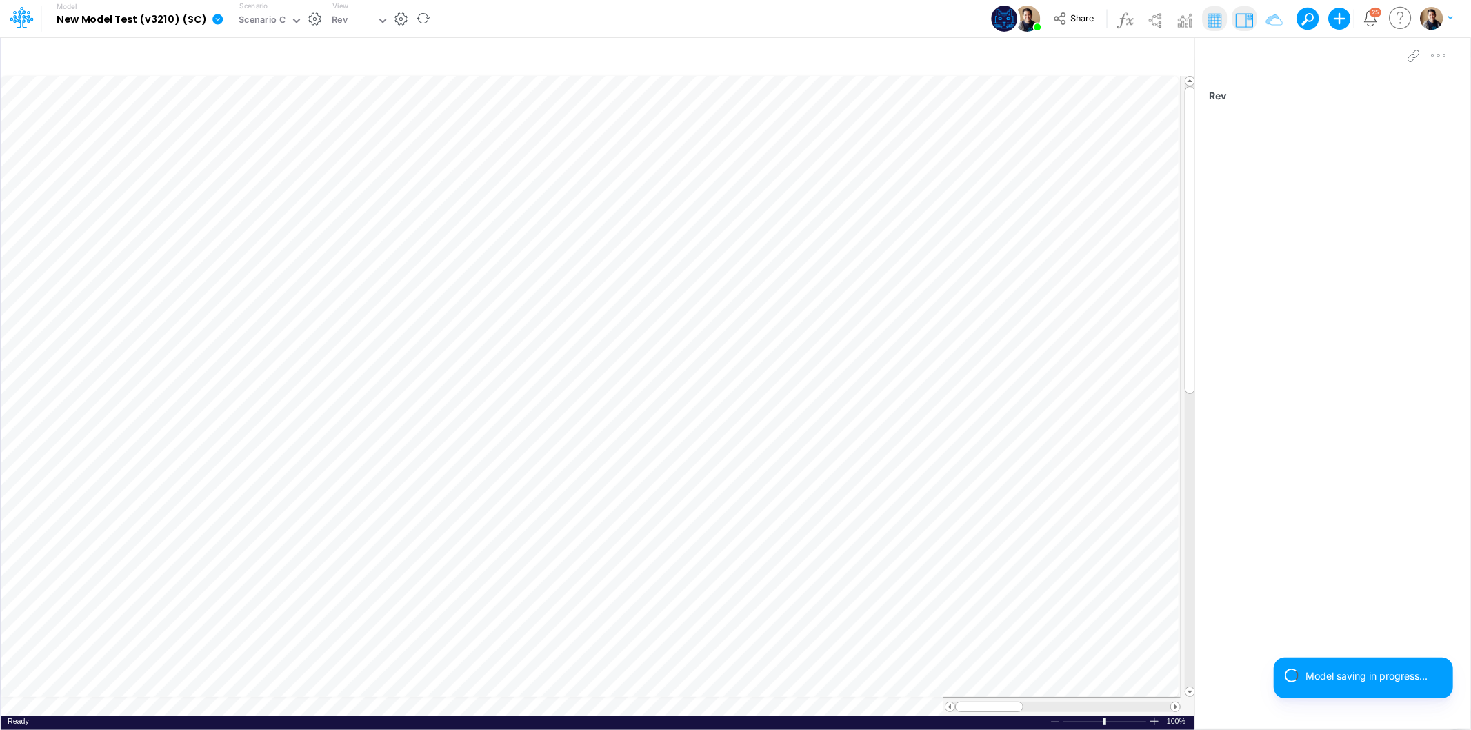
click at [212, 22] on icon at bounding box center [217, 19] width 10 height 10
drag, startPoint x: 274, startPoint y: 126, endPoint x: 300, endPoint y: 123, distance: 26.4
click at [274, 126] on button "Export" at bounding box center [287, 121] width 148 height 23
click at [433, 133] on button "Views" at bounding box center [436, 128] width 148 height 21
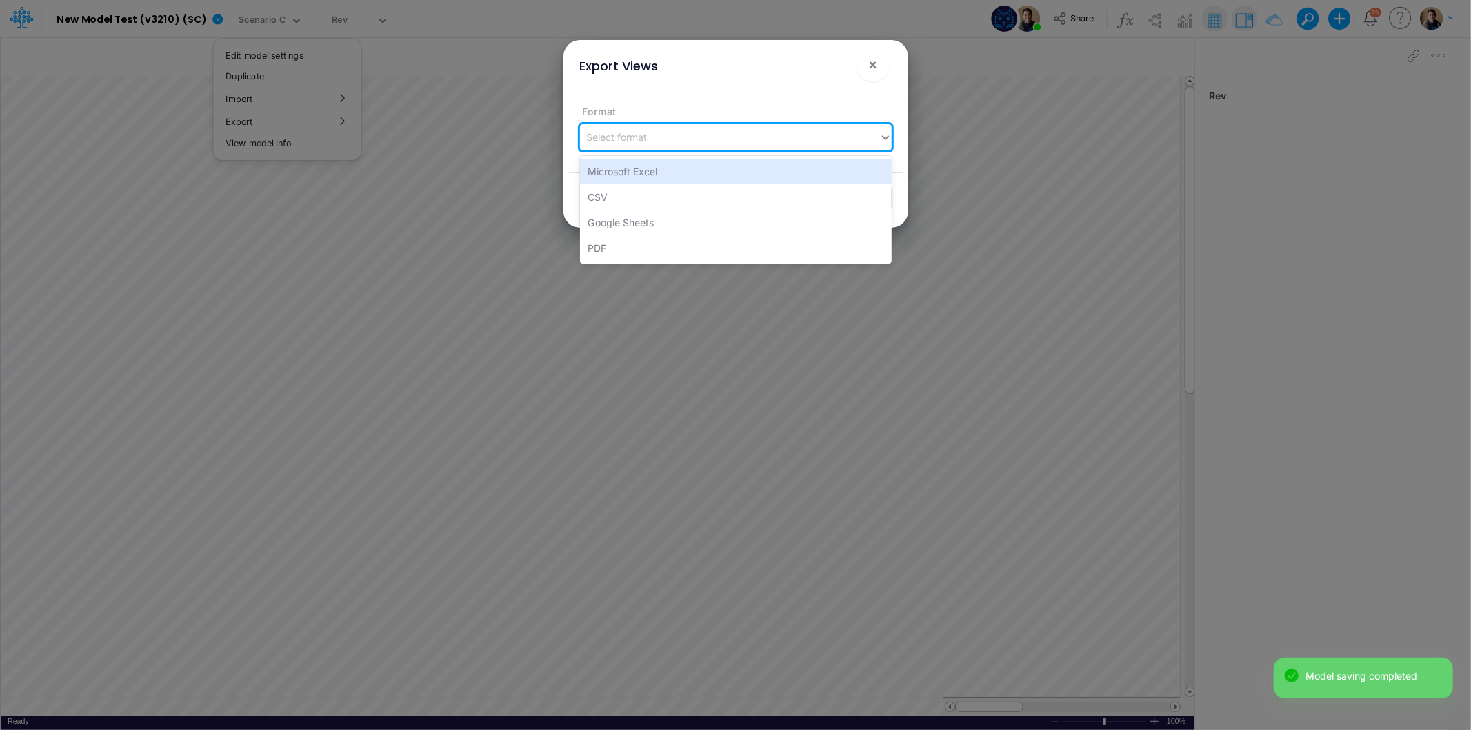
click at [761, 142] on div "Select format" at bounding box center [729, 137] width 299 height 23
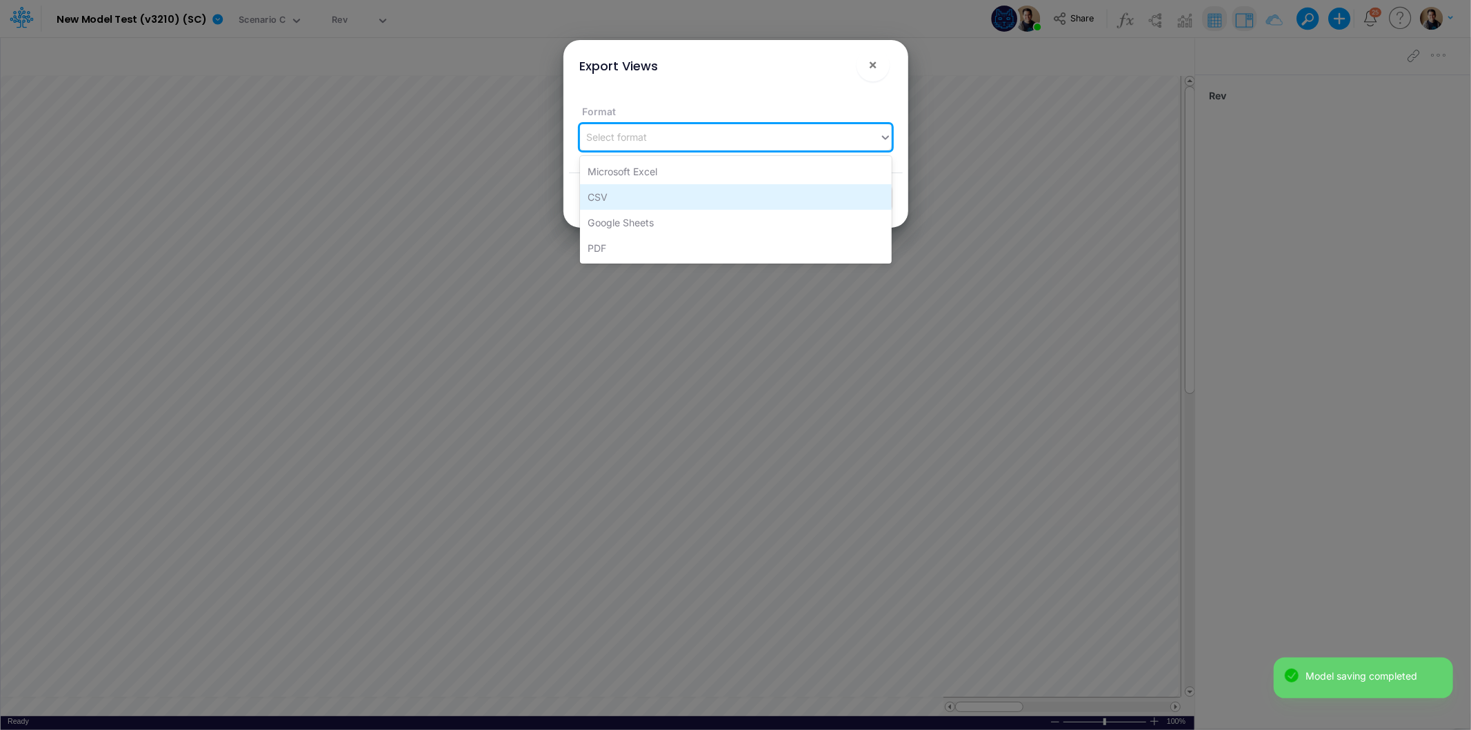
click at [728, 208] on div "CSV" at bounding box center [736, 197] width 312 height 26
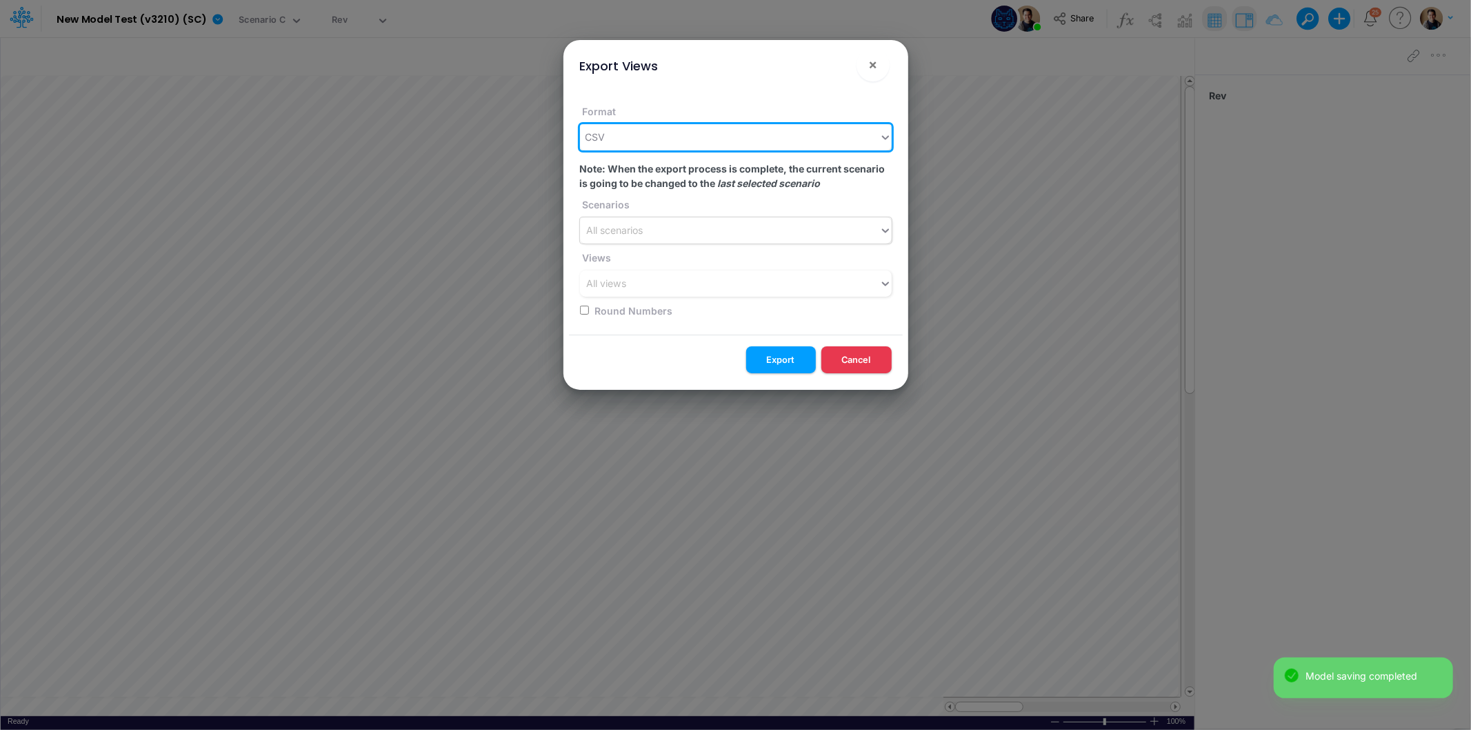
click at [700, 225] on div "All scenarios" at bounding box center [729, 230] width 299 height 23
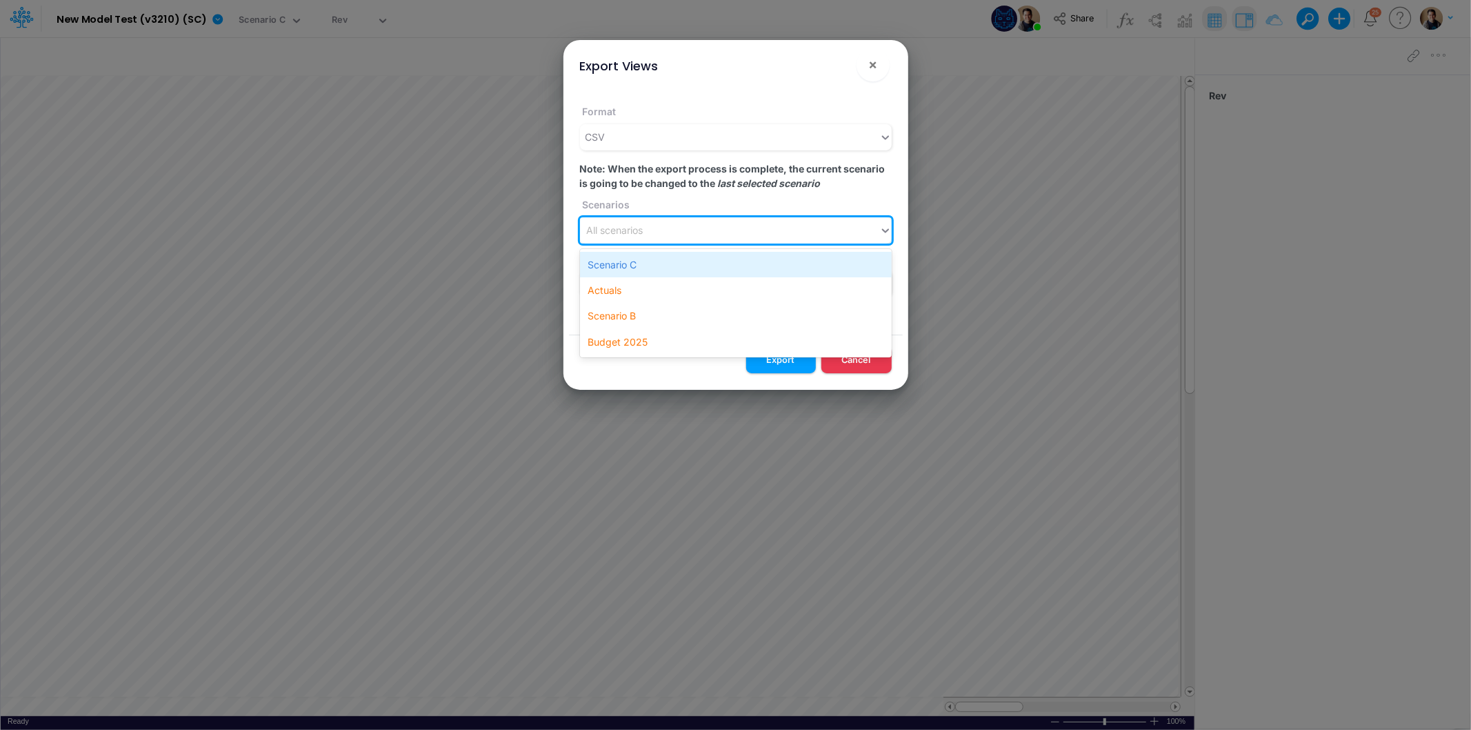
click at [714, 265] on div "Scenario C" at bounding box center [736, 265] width 312 height 26
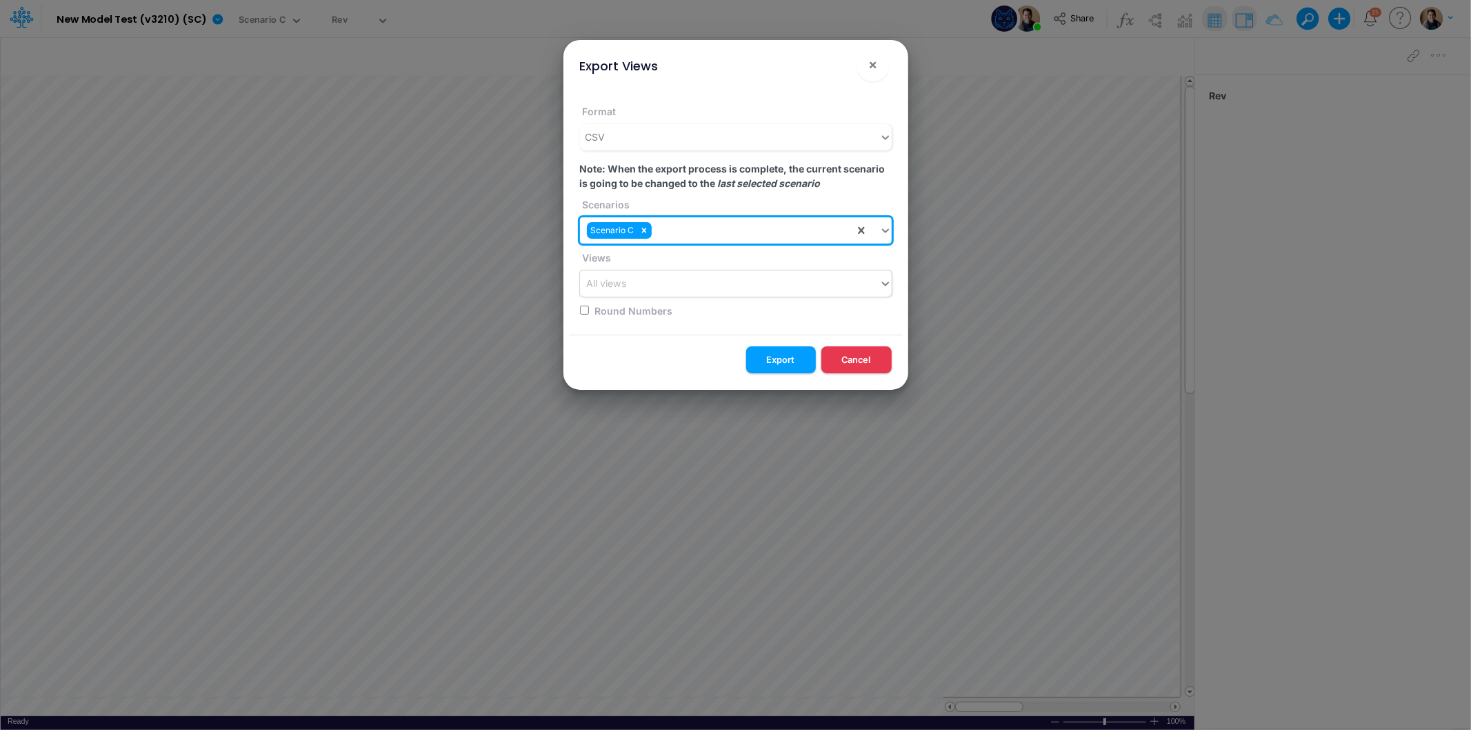
click at [741, 275] on div "All views" at bounding box center [736, 283] width 312 height 26
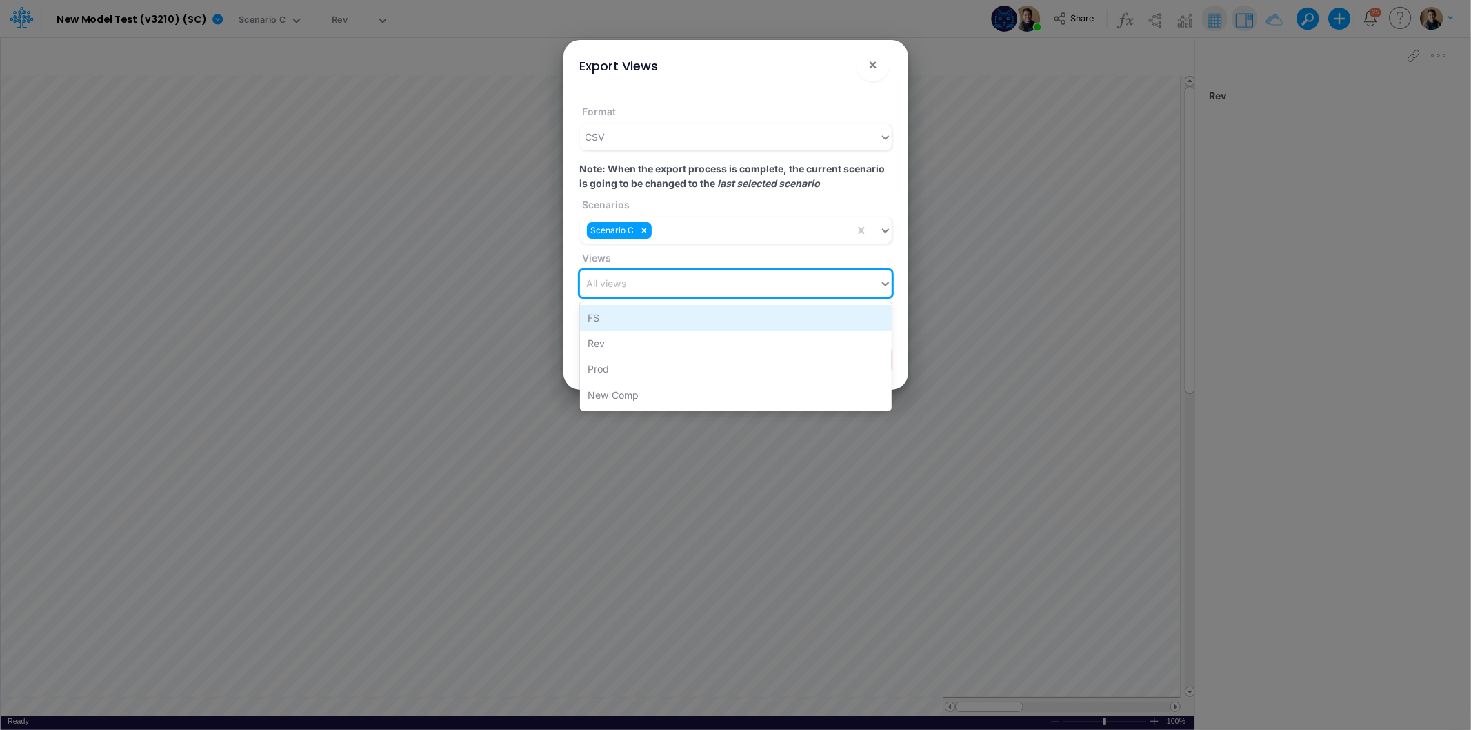
click at [718, 321] on div "FS" at bounding box center [736, 318] width 312 height 26
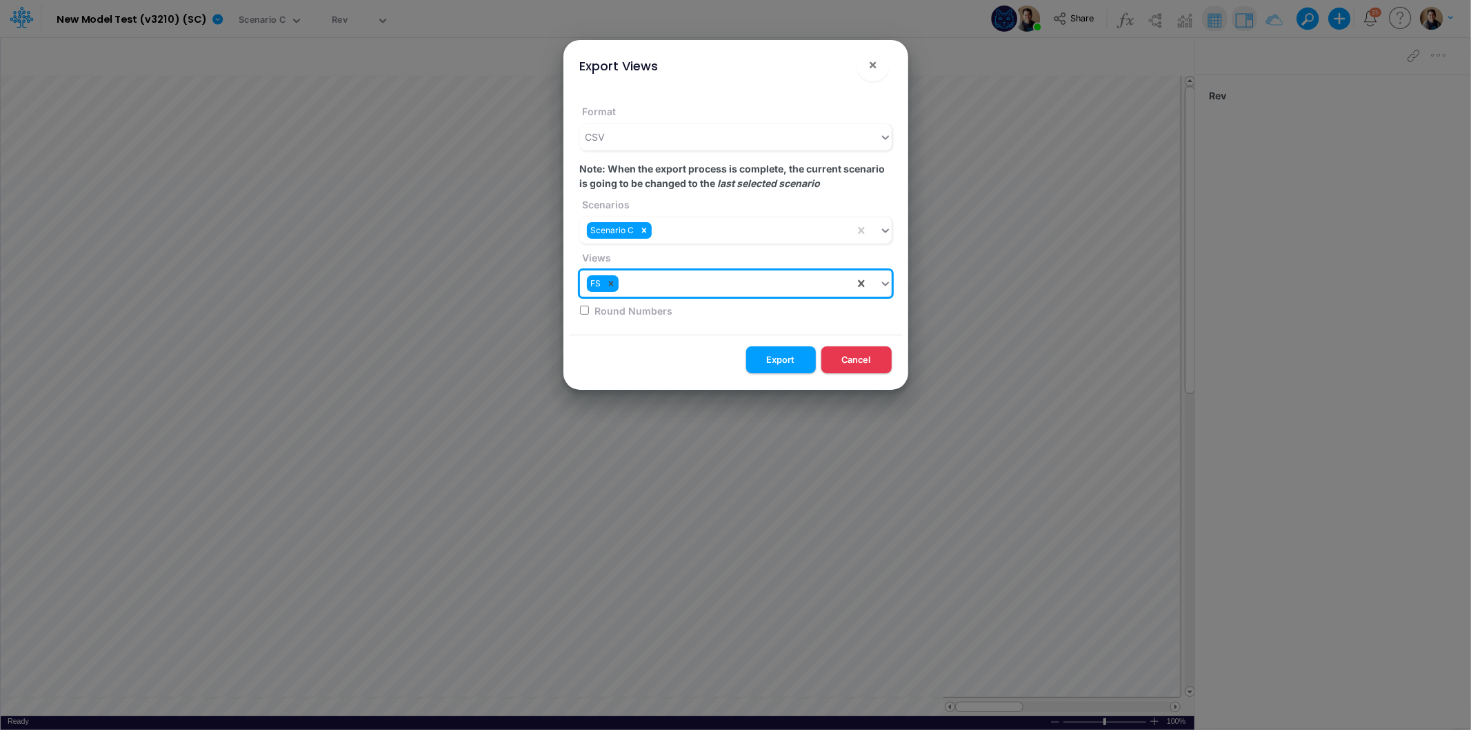
click at [616, 280] on div at bounding box center [610, 283] width 15 height 17
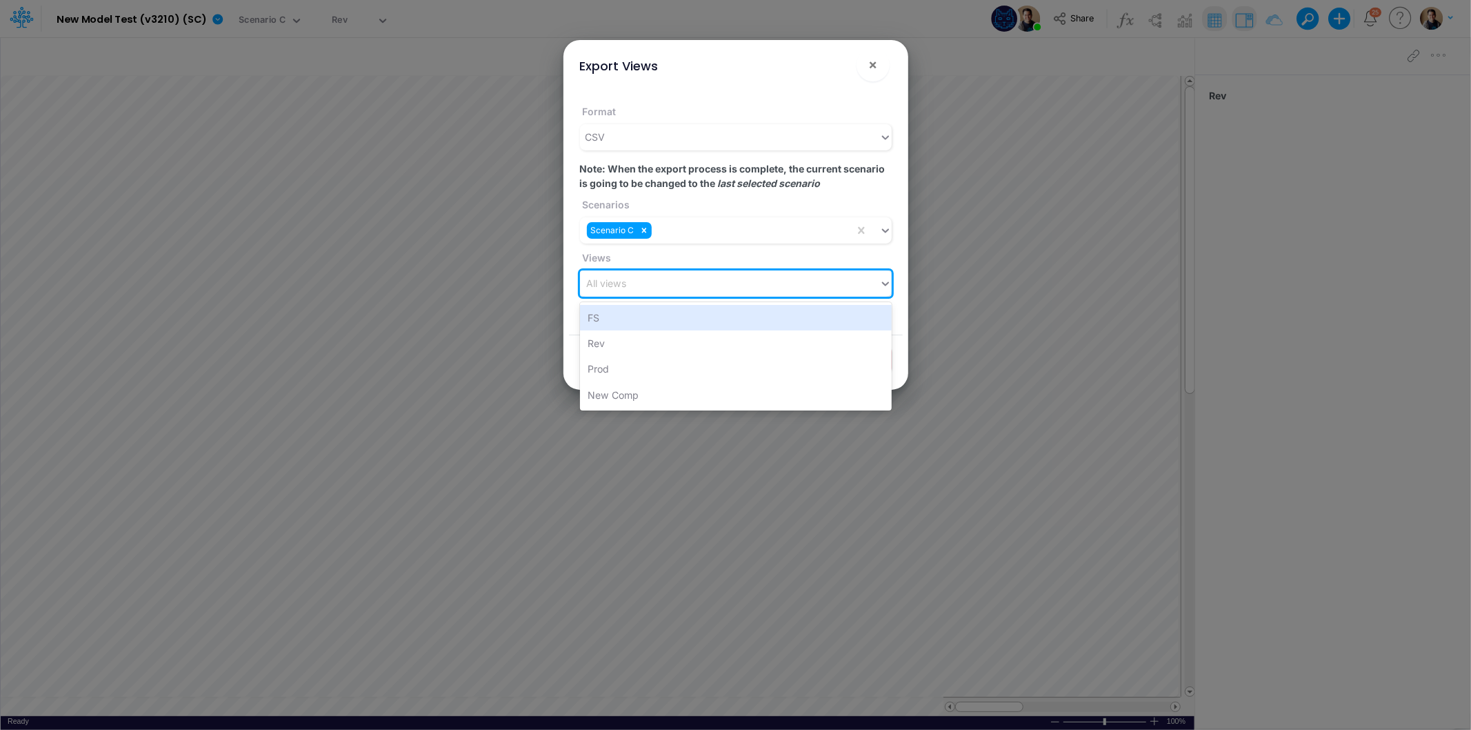
click at [626, 284] on div "All views" at bounding box center [607, 284] width 40 height 14
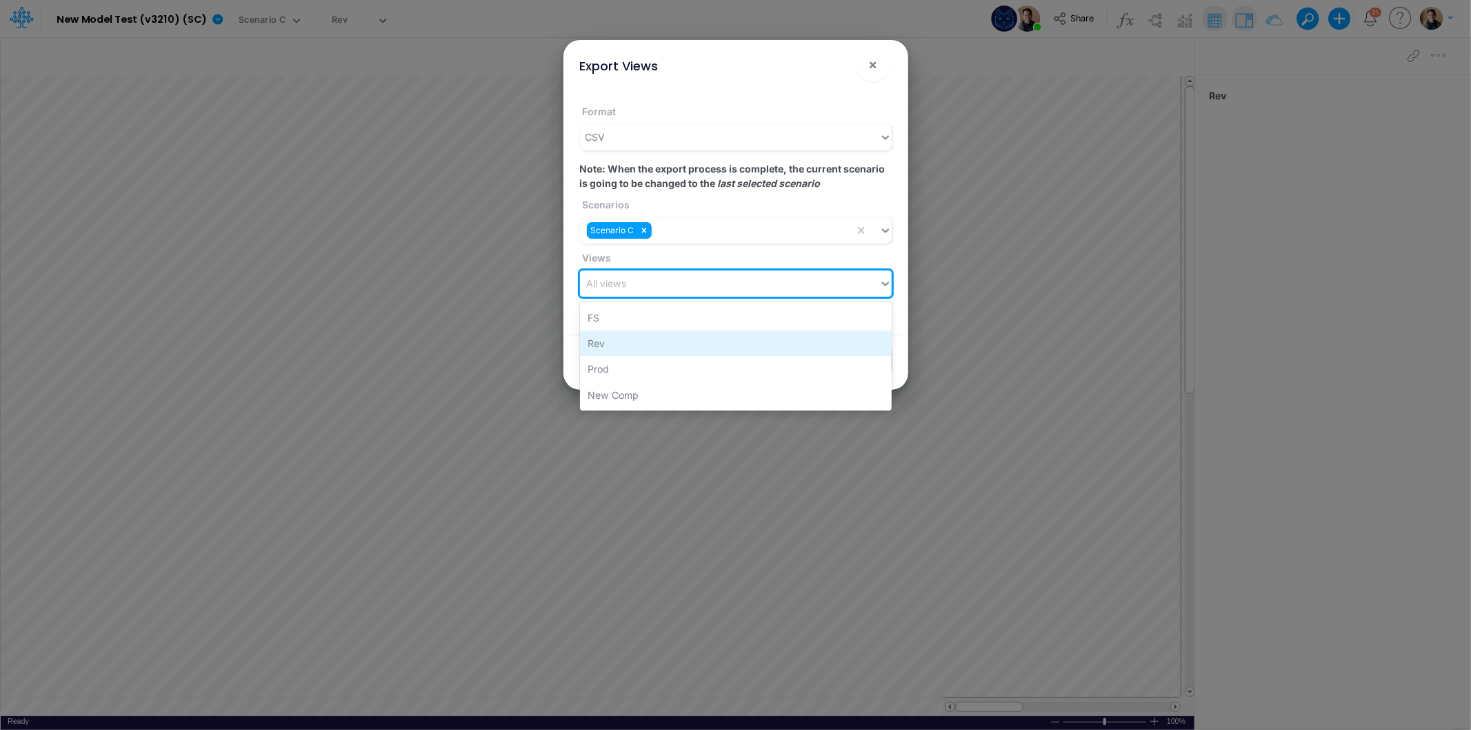
click at [639, 339] on div "Rev" at bounding box center [736, 343] width 312 height 26
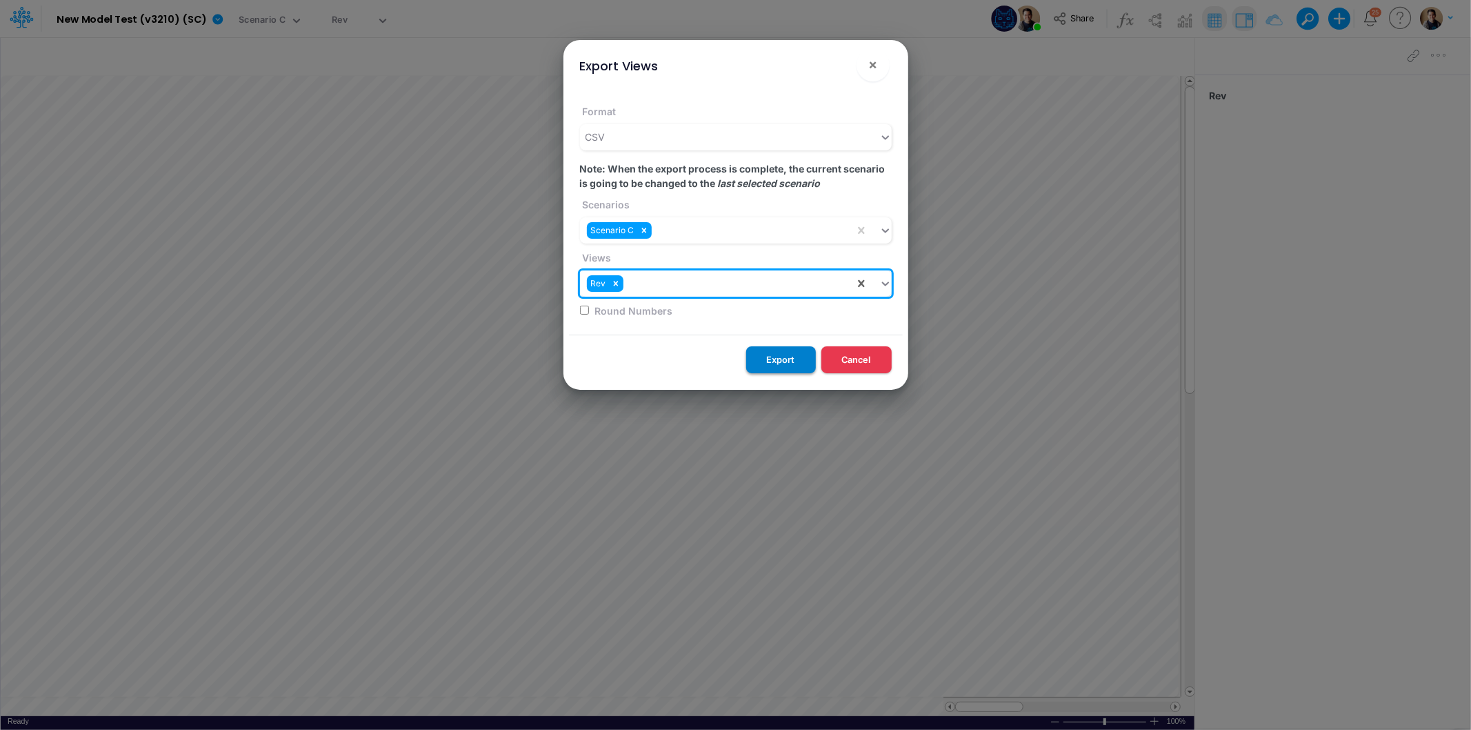
click at [774, 359] on button "Export" at bounding box center [781, 359] width 70 height 27
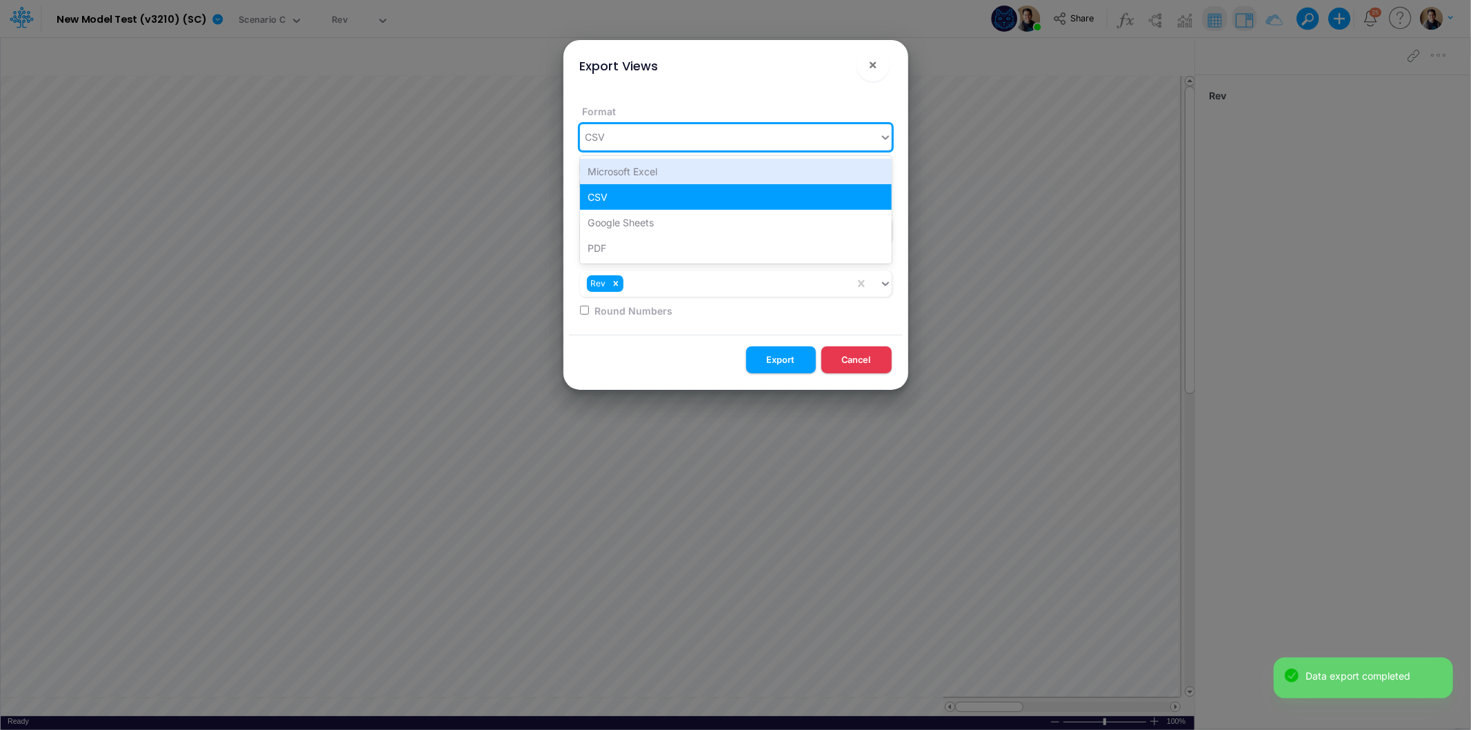
click at [715, 141] on div "CSV" at bounding box center [729, 137] width 299 height 23
drag, startPoint x: 701, startPoint y: 176, endPoint x: 721, endPoint y: 177, distance: 20.0
click at [721, 177] on div "Microsoft Excel" at bounding box center [736, 172] width 312 height 26
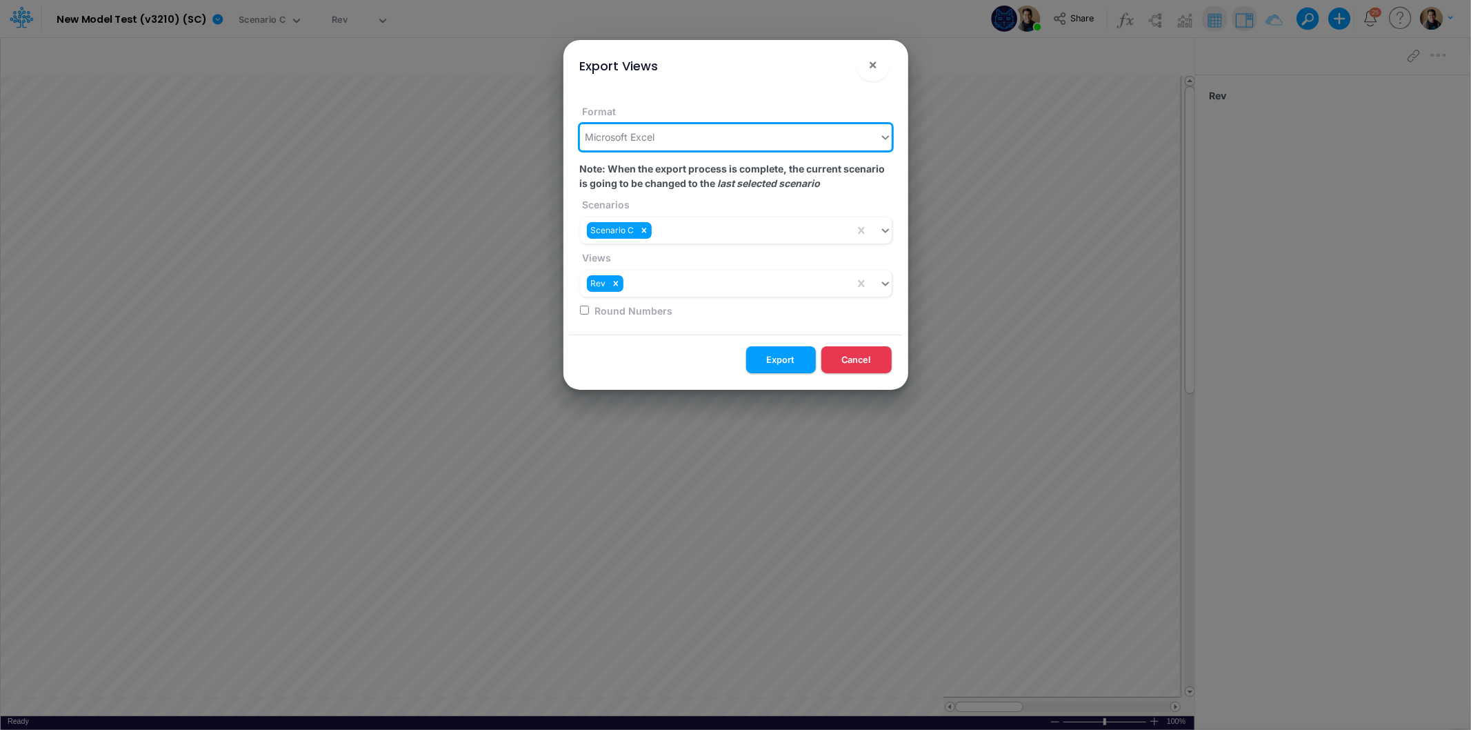
drag, startPoint x: 777, startPoint y: 357, endPoint x: 790, endPoint y: 339, distance: 22.8
click at [777, 357] on button "Export" at bounding box center [781, 359] width 70 height 27
click at [756, 135] on div "Microsoft Excel" at bounding box center [729, 137] width 299 height 23
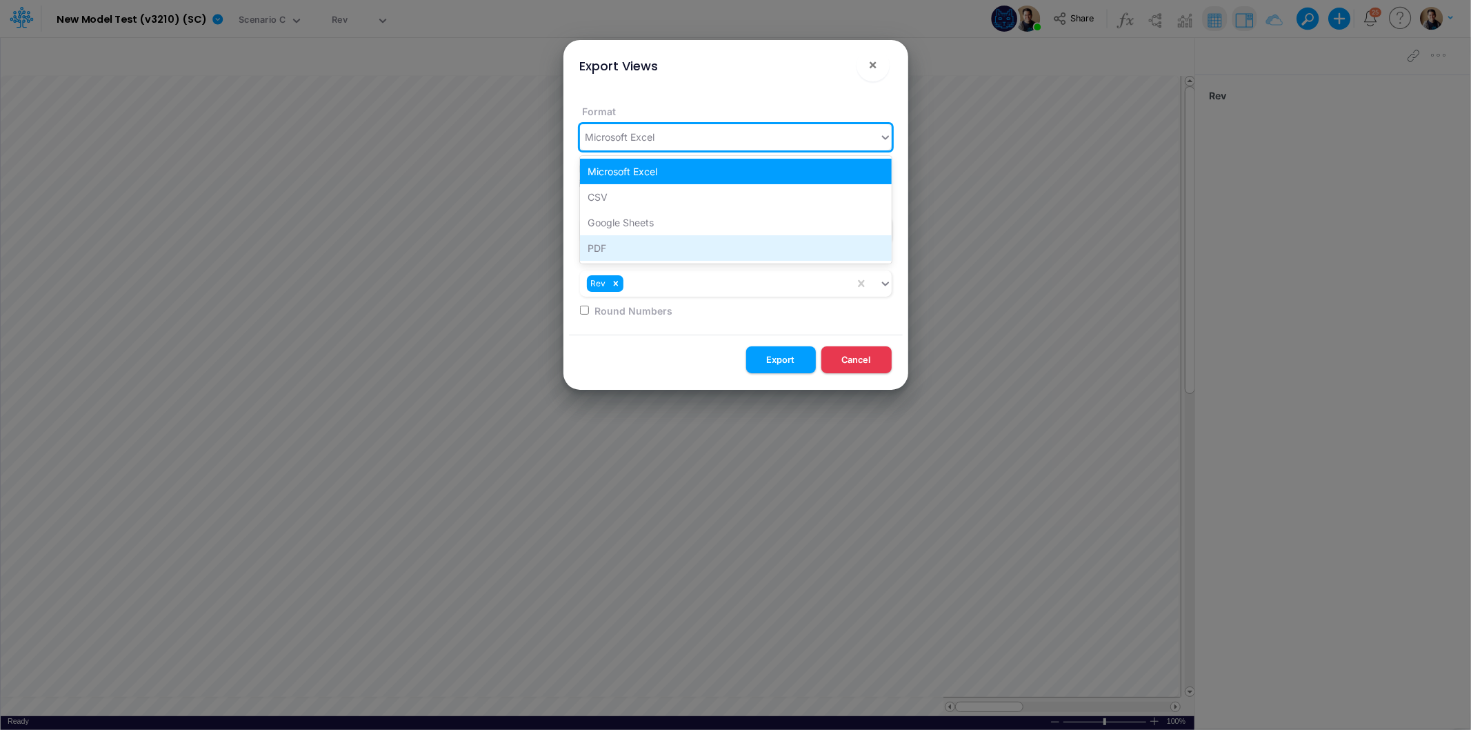
click at [748, 242] on div "PDF" at bounding box center [736, 248] width 312 height 26
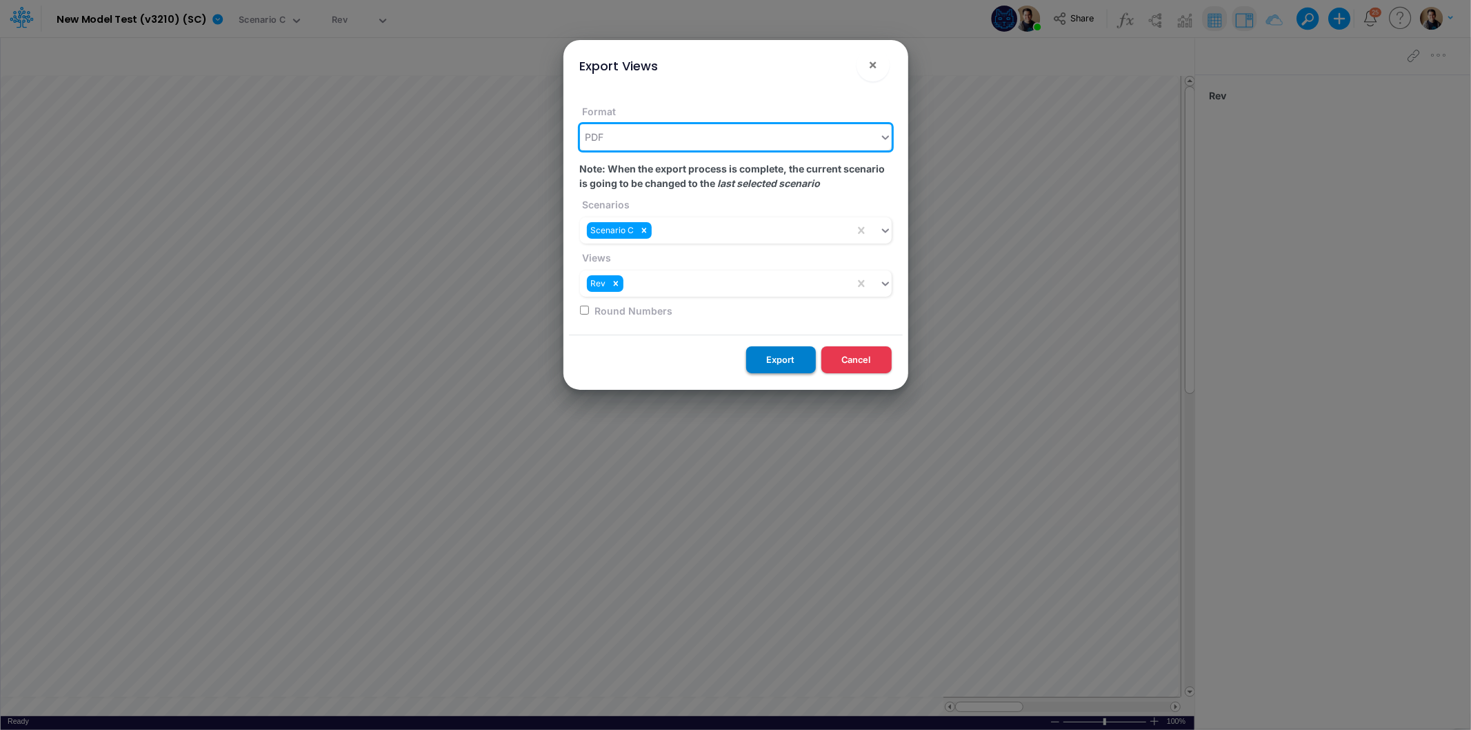
click at [789, 354] on button "Export" at bounding box center [781, 359] width 70 height 27
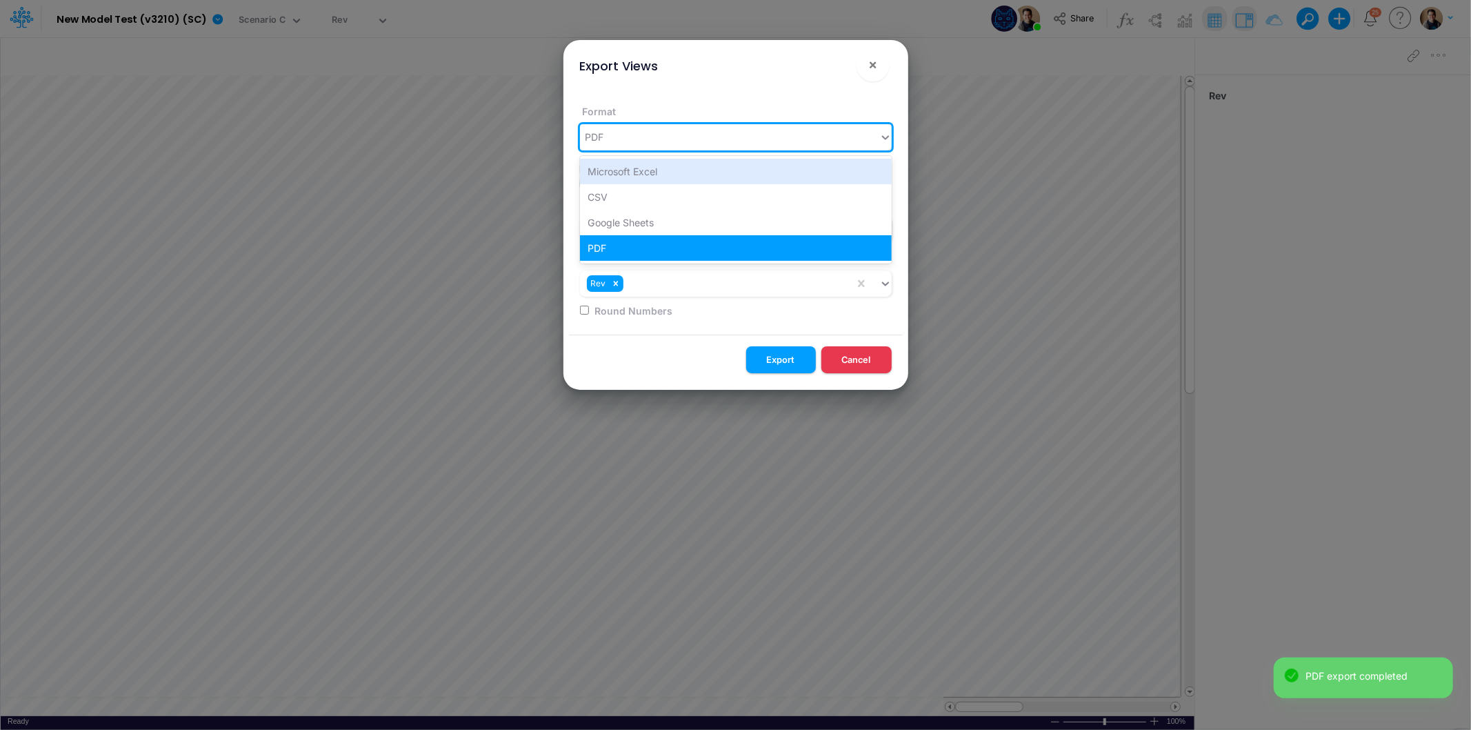
click at [759, 136] on div "PDF" at bounding box center [729, 137] width 299 height 23
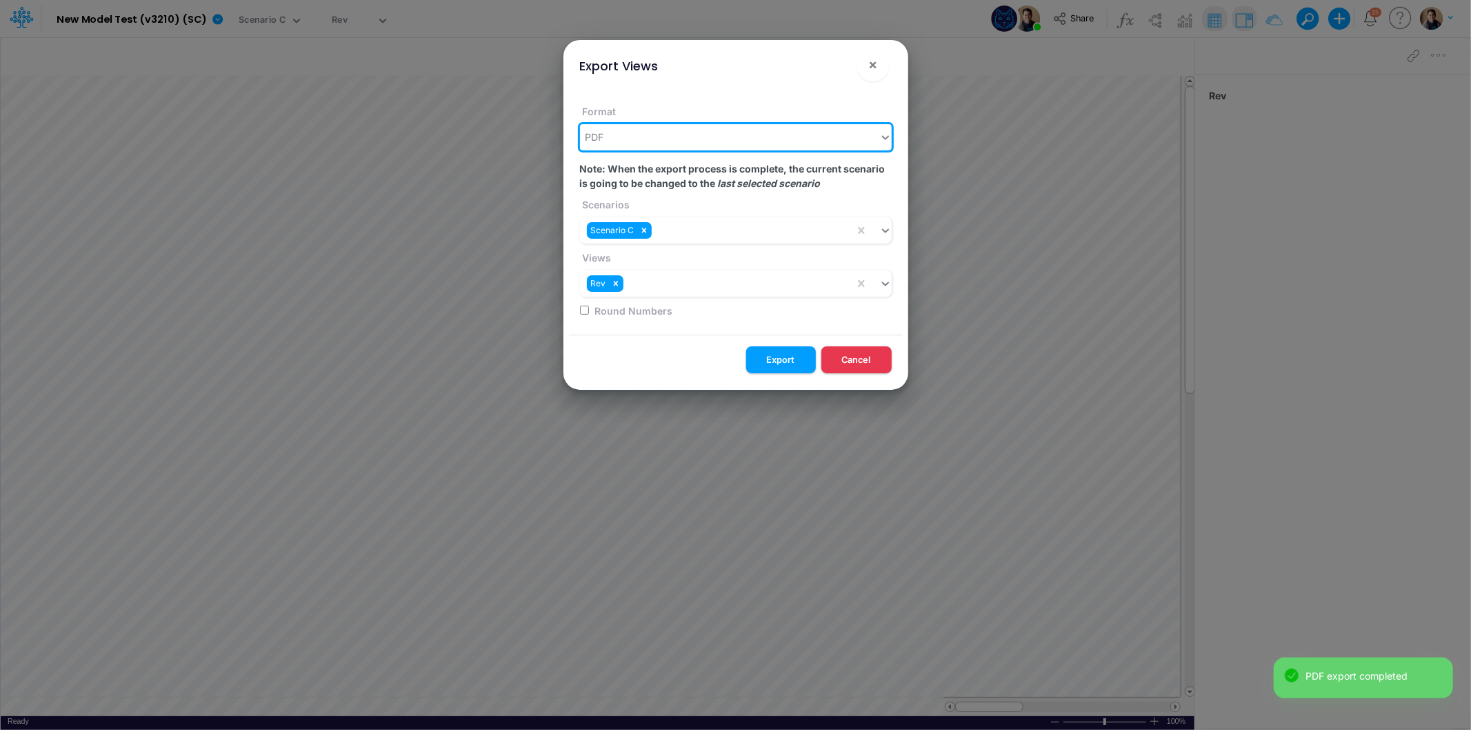
click at [759, 136] on div "PDF" at bounding box center [729, 137] width 299 height 23
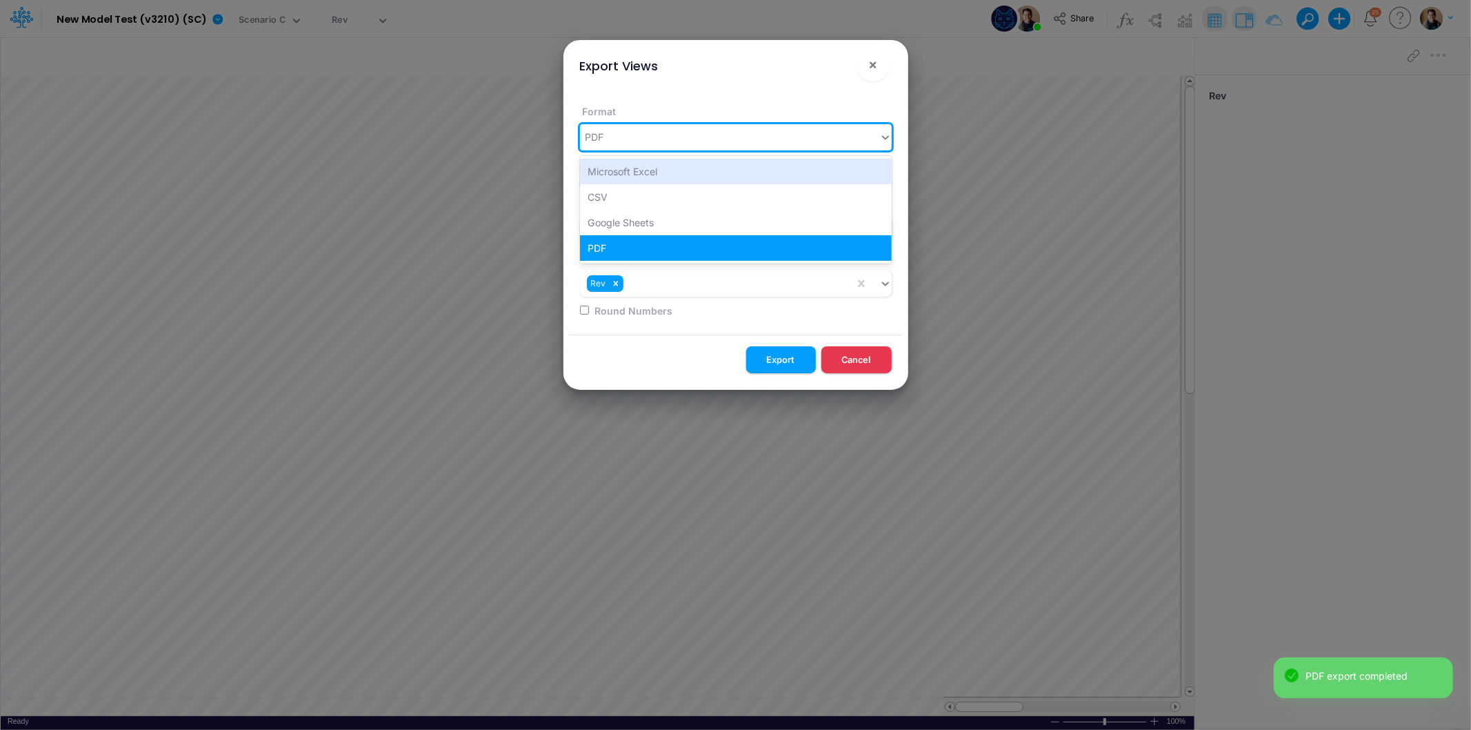
click at [759, 136] on div "PDF" at bounding box center [729, 137] width 299 height 23
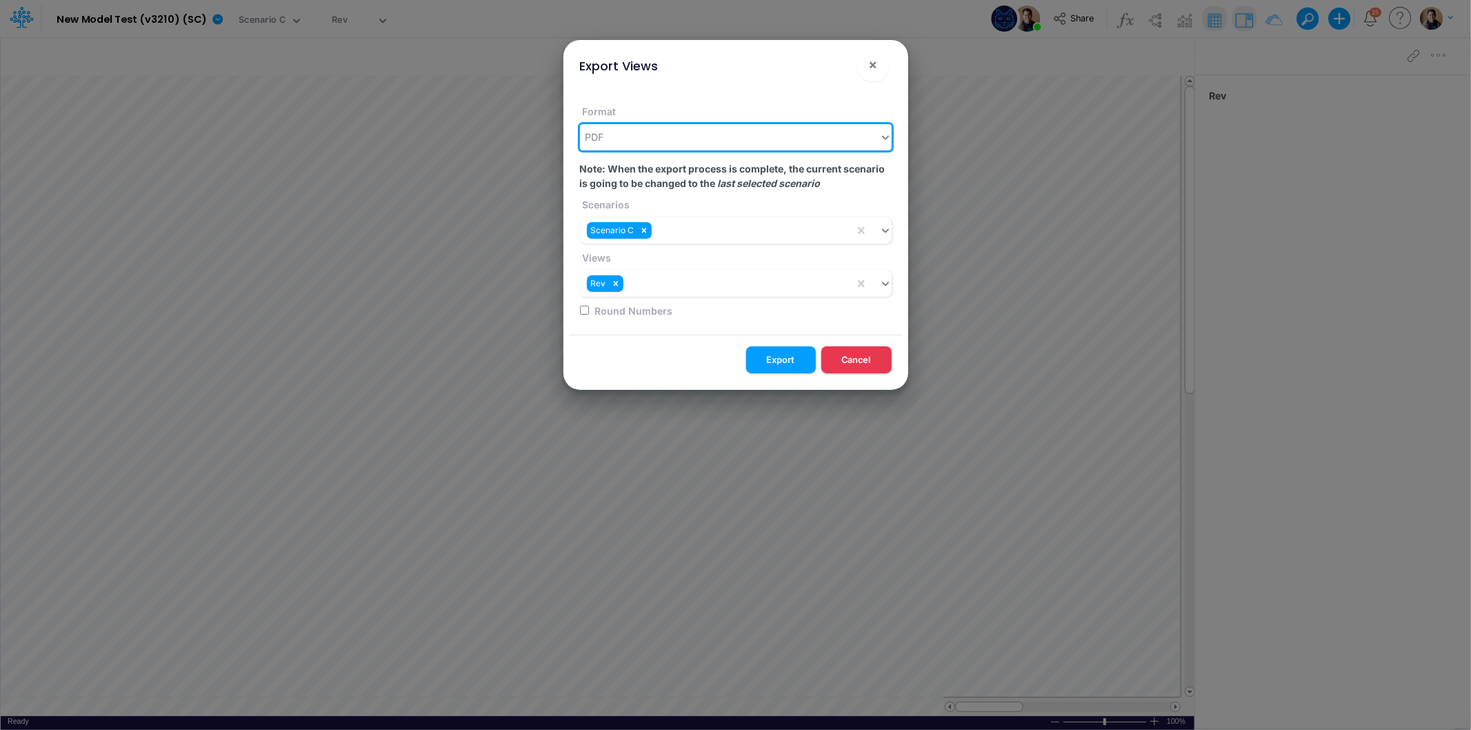
click at [759, 136] on div "PDF" at bounding box center [729, 137] width 299 height 23
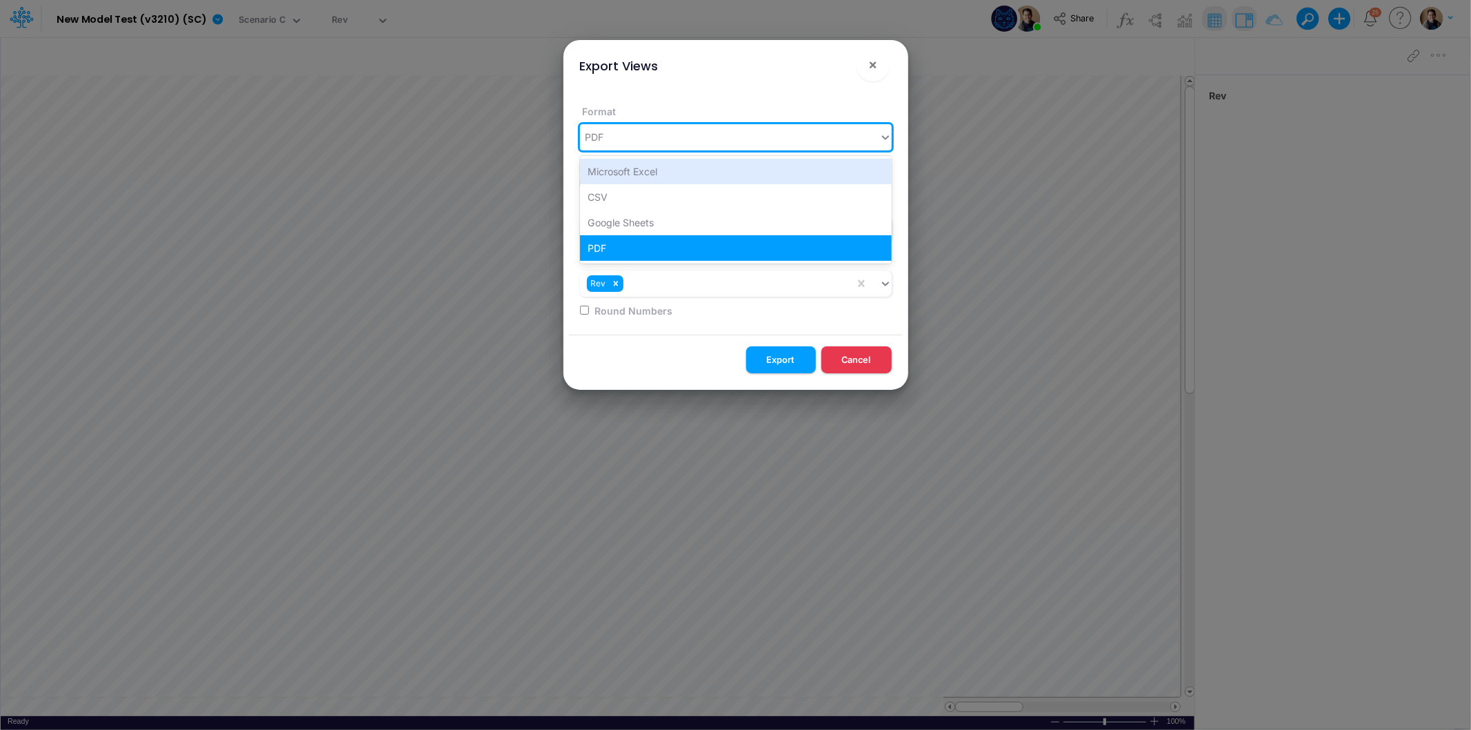
click at [752, 143] on div "PDF" at bounding box center [729, 137] width 299 height 23
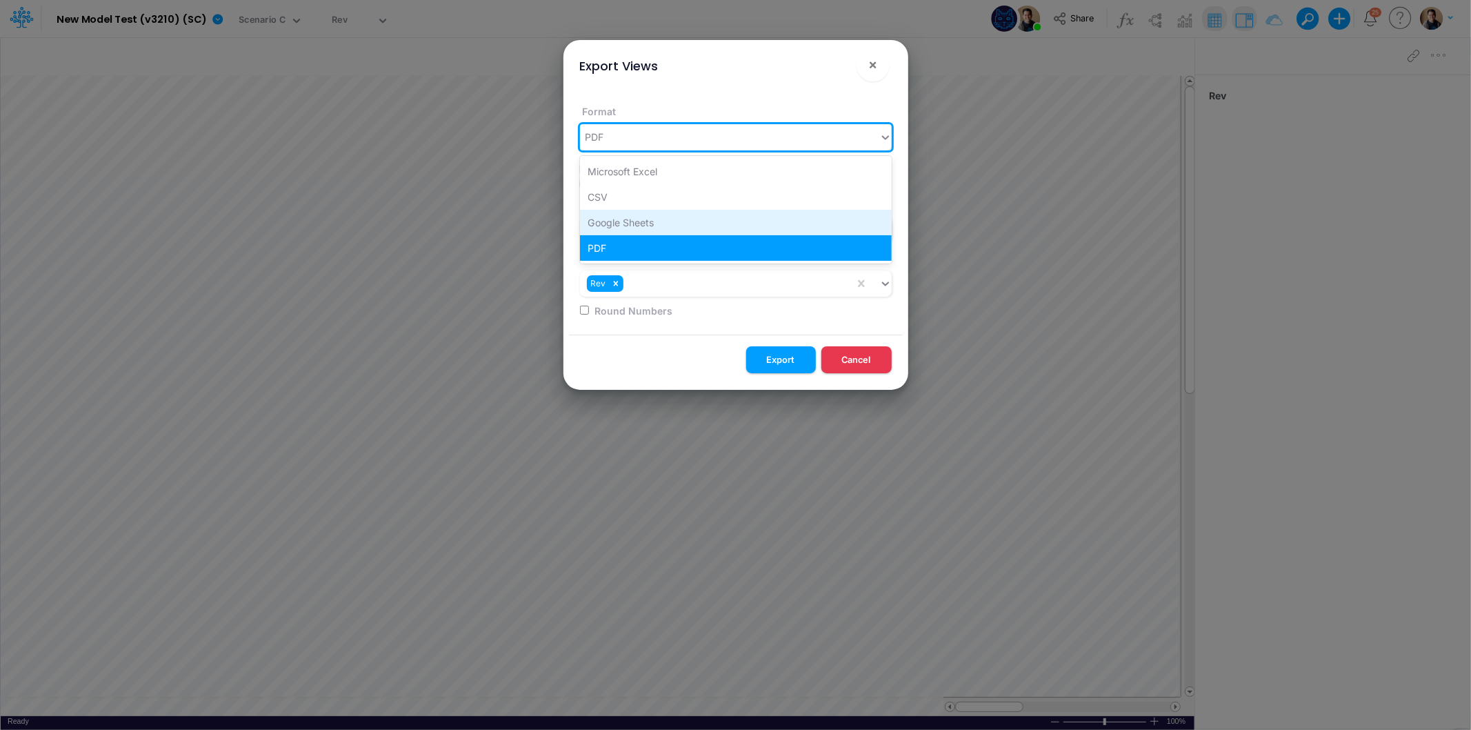
click at [720, 219] on div "Google Sheets" at bounding box center [736, 223] width 312 height 26
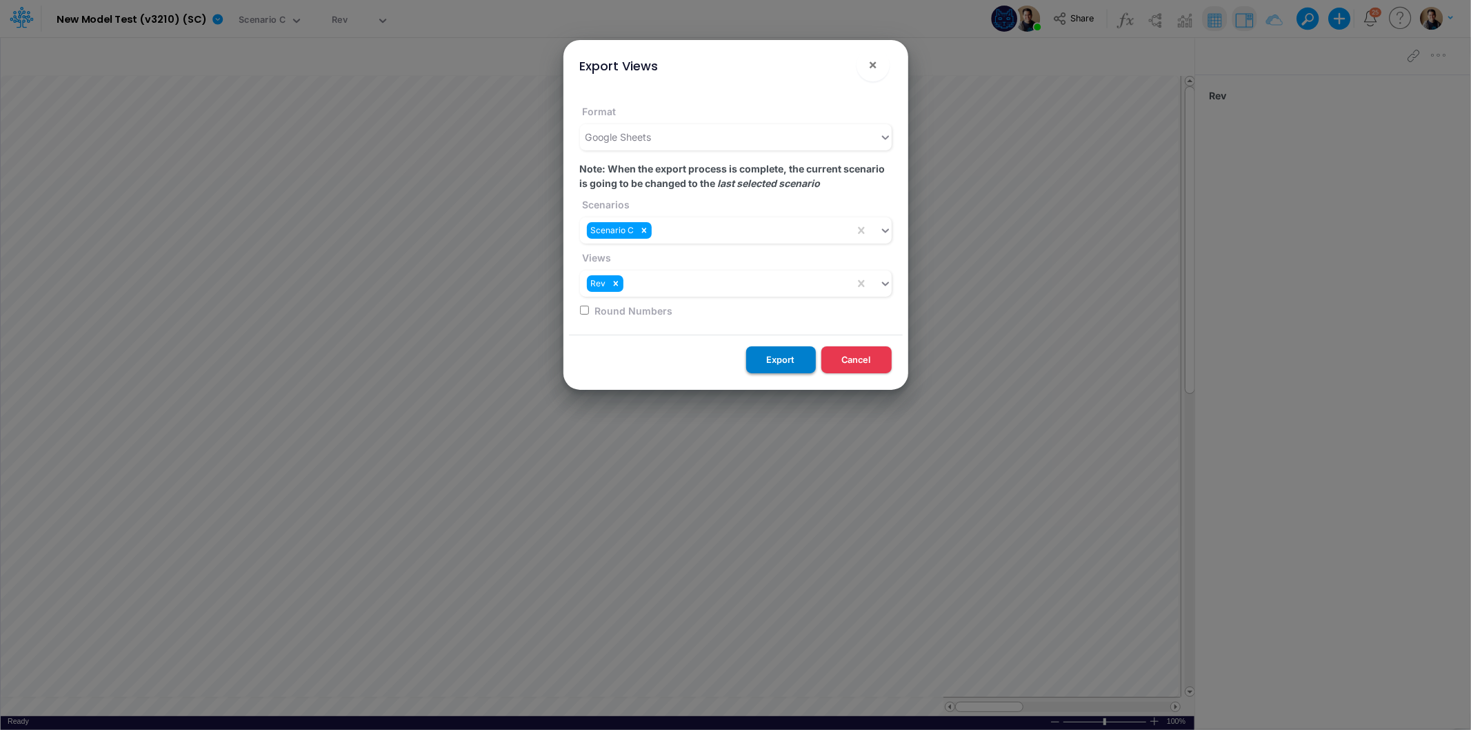
click at [776, 359] on button "Export" at bounding box center [781, 359] width 70 height 27
